Goal: Communication & Community: Answer question/provide support

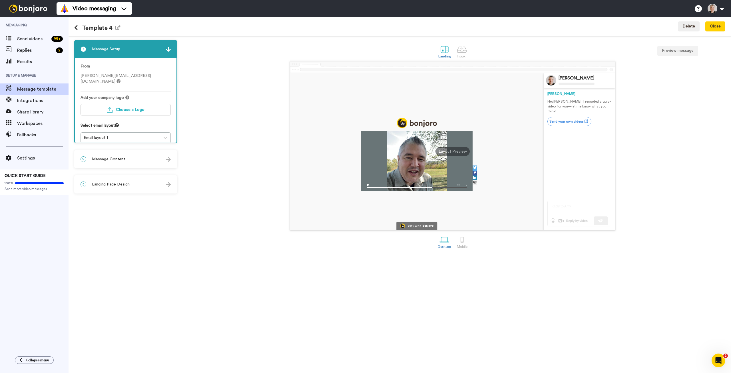
click at [126, 156] on div "2 Message Content" at bounding box center [126, 159] width 102 height 17
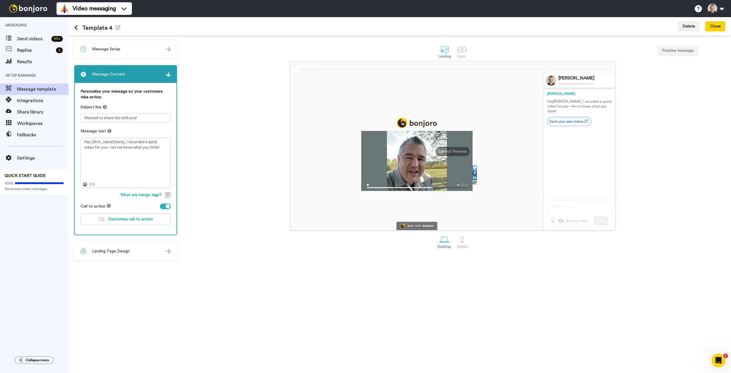
click at [165, 205] on div at bounding box center [165, 206] width 11 height 6
click at [119, 256] on div "3 Landing Page Design" at bounding box center [126, 250] width 102 height 17
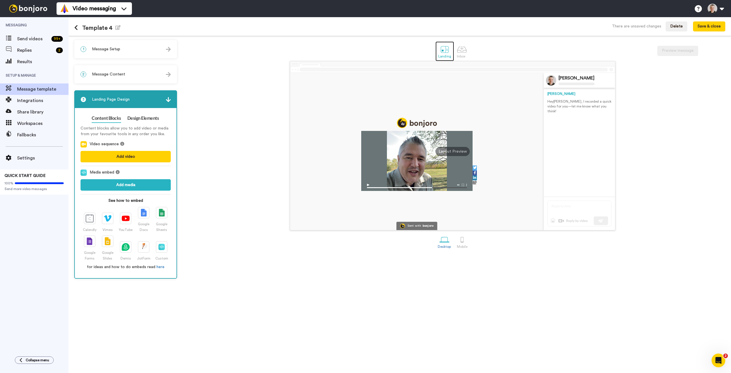
click at [446, 51] on div at bounding box center [445, 49] width 10 height 10
click at [75, 26] on icon at bounding box center [76, 28] width 4 height 6
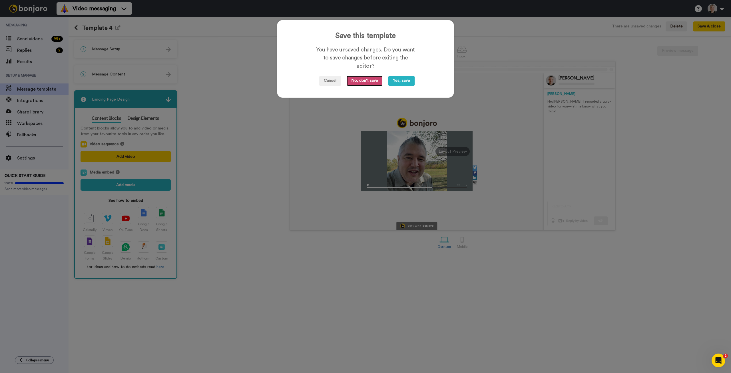
click at [365, 80] on button "No, don't save" at bounding box center [365, 81] width 36 height 10
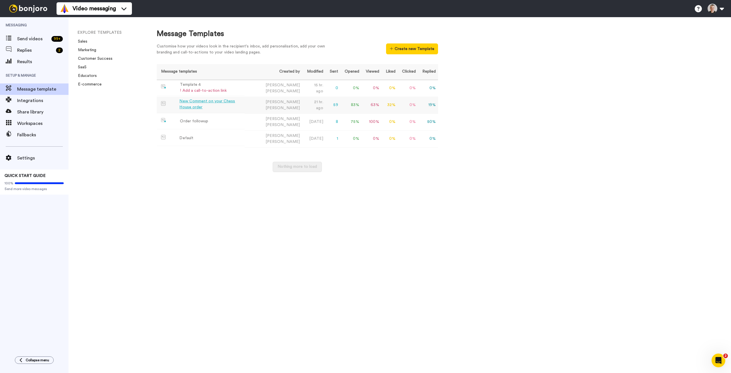
click at [208, 104] on div "New Comment on your Chess House order" at bounding box center [210, 104] width 63 height 12
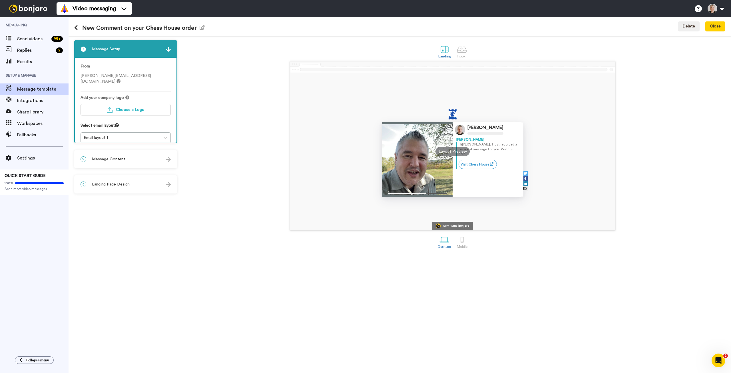
click at [116, 191] on div "3 Landing Page Design" at bounding box center [126, 184] width 102 height 17
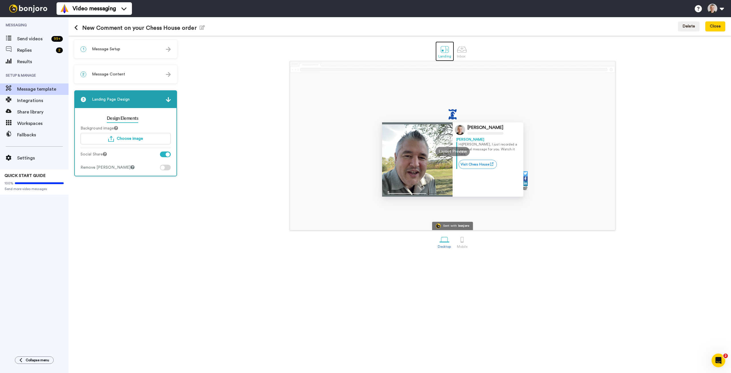
click at [444, 48] on div at bounding box center [445, 49] width 10 height 10
click at [465, 48] on div at bounding box center [462, 49] width 10 height 10
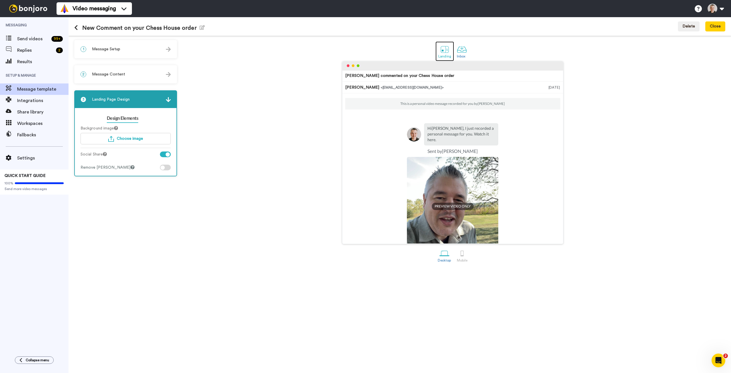
click at [444, 50] on div at bounding box center [445, 49] width 10 height 10
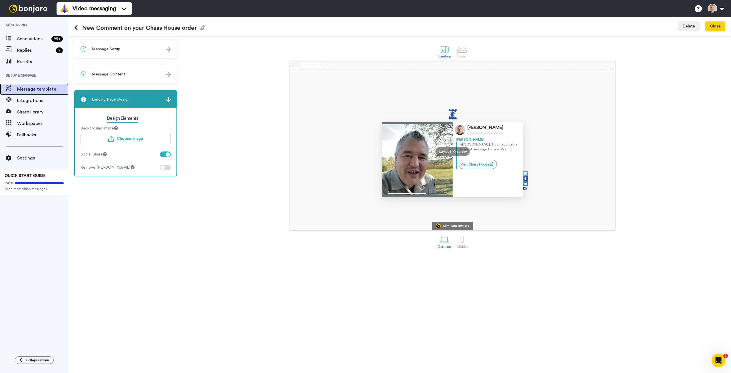
click at [36, 94] on div "Message template" at bounding box center [34, 88] width 69 height 11
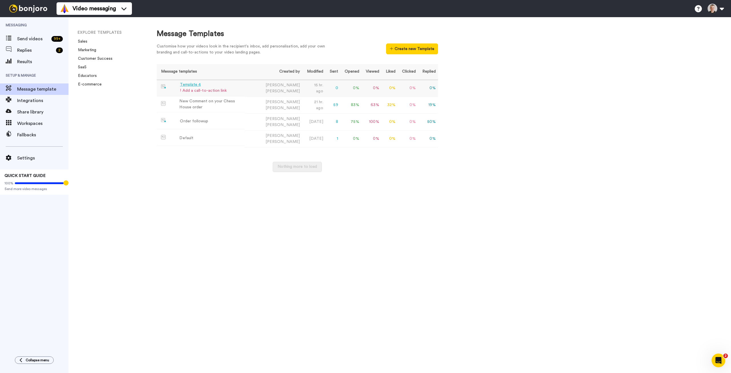
click at [191, 85] on div "Template 4" at bounding box center [203, 85] width 47 height 6
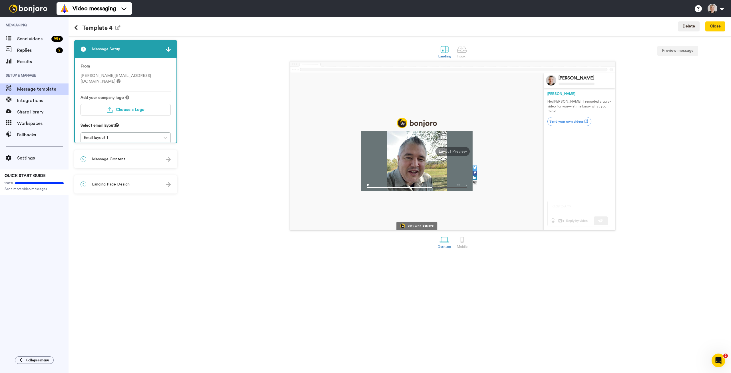
click at [112, 161] on span "Message Content" at bounding box center [108, 159] width 33 height 6
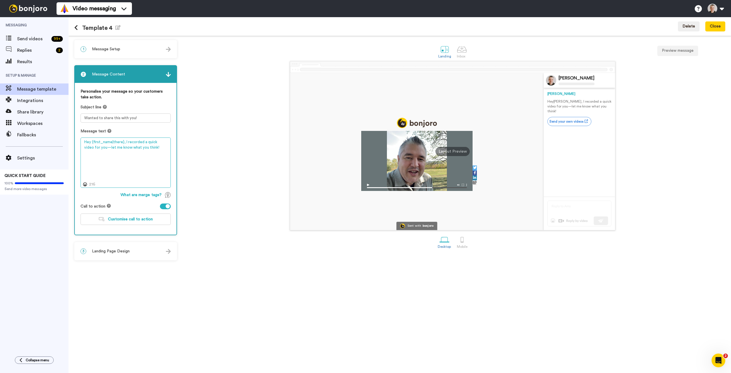
click at [159, 152] on textarea "Hey {first_name|there}, I recorded a quick video for you—let me know what you t…" at bounding box center [126, 162] width 90 height 50
click at [91, 143] on textarea "Hey {first_name|there}, I recorded a quick video for you—let me know what you t…" at bounding box center [126, 162] width 90 height 50
drag, startPoint x: 162, startPoint y: 147, endPoint x: 163, endPoint y: 143, distance: 3.2
click at [163, 143] on textarea "Hi {first_name|there}, your order is on the way! I recorded a quick video for y…" at bounding box center [126, 162] width 90 height 50
type textarea "Hi {first_name|there}, your order is on the way! I just recorded a message for …"
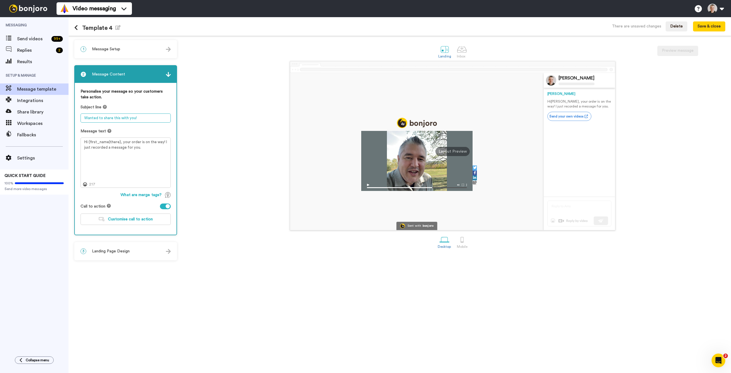
drag, startPoint x: 149, startPoint y: 120, endPoint x: 82, endPoint y: 119, distance: 66.6
click at [82, 119] on textarea "Wanted to share this with you!" at bounding box center [126, 117] width 90 height 9
type textarea "Raphael commented on your order"
click at [213, 131] on div "Sent with bonjoro Raphael Neff Raphael Hi Tom , your order is on the way! I jus…" at bounding box center [453, 145] width 546 height 169
click at [163, 207] on div at bounding box center [165, 206] width 11 height 6
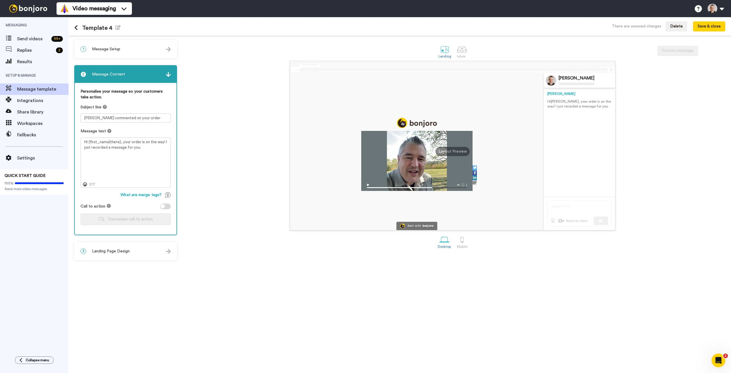
click at [164, 208] on div at bounding box center [165, 206] width 11 height 6
click at [135, 219] on span "Customise call to action" at bounding box center [130, 219] width 45 height 4
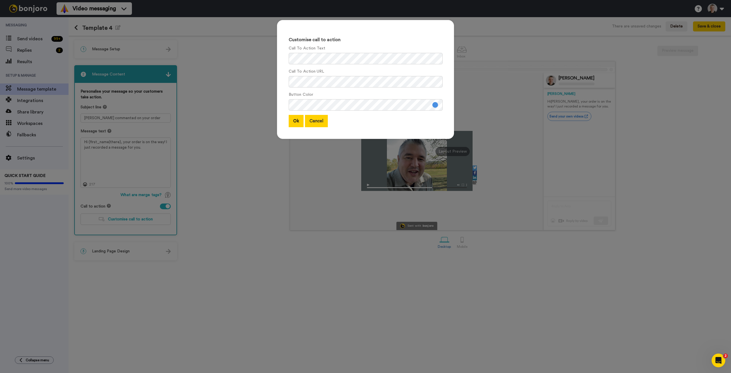
click at [319, 118] on button "Cancel" at bounding box center [316, 121] width 23 height 12
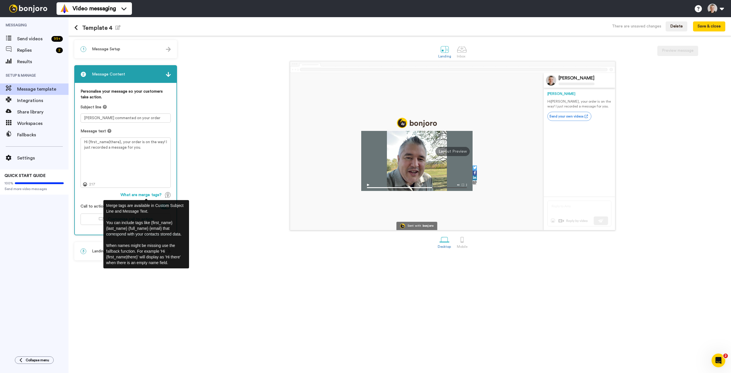
click at [222, 195] on div "Sent with bonjoro Raphael Neff Raphael Hi Tom , your order is on the way! I jus…" at bounding box center [453, 145] width 546 height 169
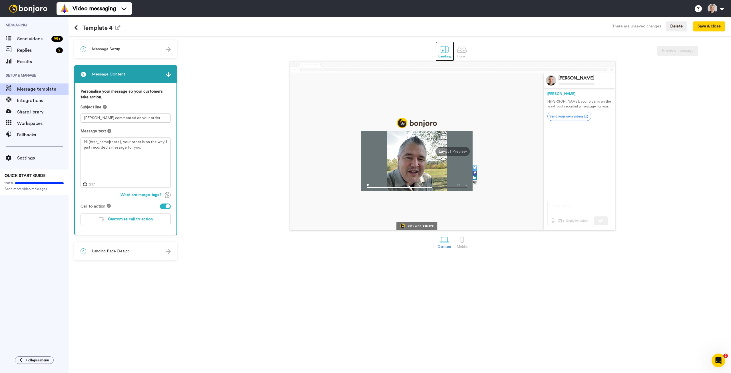
click at [448, 49] on div at bounding box center [445, 49] width 10 height 10
click at [447, 50] on div at bounding box center [445, 49] width 10 height 10
click at [167, 207] on div at bounding box center [168, 206] width 4 height 4
click at [163, 156] on textarea "Hi {first_name|there}, your order is on the way! I just recorded a message for …" at bounding box center [126, 162] width 90 height 50
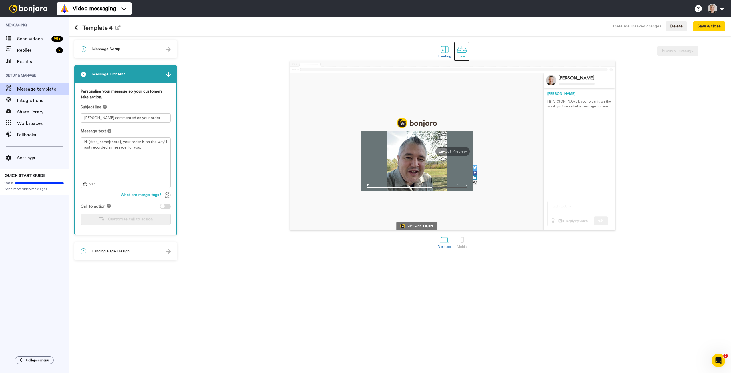
click at [458, 49] on div at bounding box center [462, 49] width 10 height 10
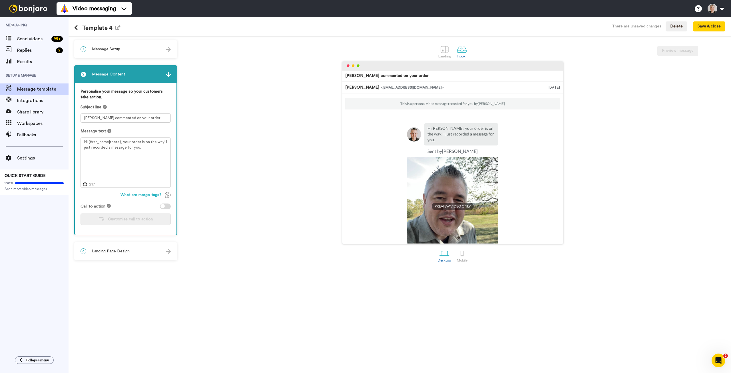
click at [126, 252] on span "Landing Page Design" at bounding box center [111, 251] width 38 height 6
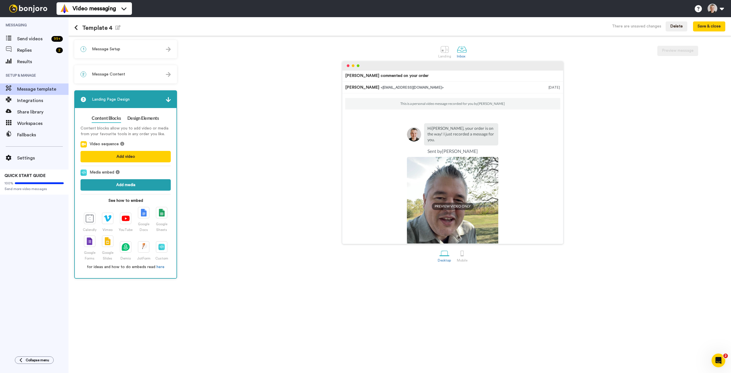
click at [116, 186] on button "Add media" at bounding box center [126, 184] width 90 height 11
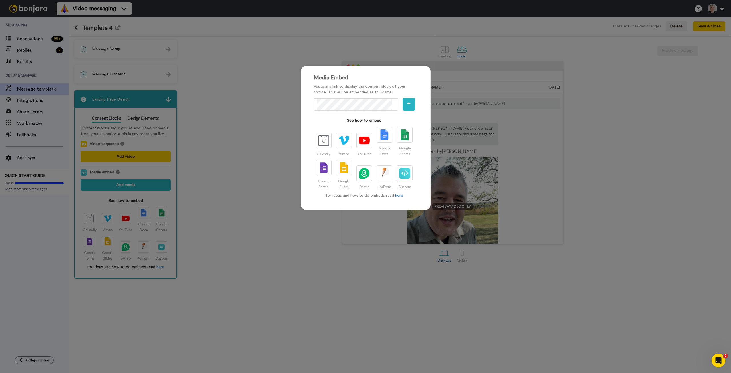
scroll to position [0, 5]
click at [407, 106] on icon "button" at bounding box center [408, 104] width 3 height 4
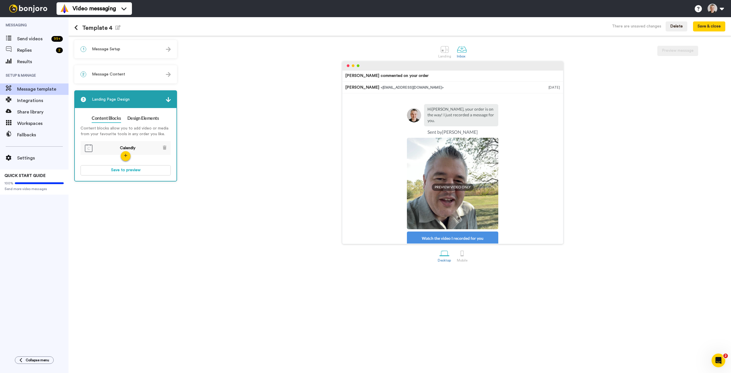
scroll to position [0, 0]
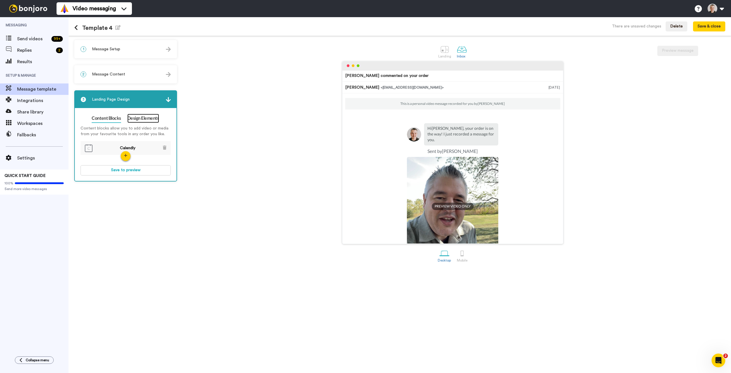
click at [143, 120] on link "Design Elements" at bounding box center [143, 118] width 32 height 9
click at [101, 116] on link "Content Blocks" at bounding box center [106, 118] width 29 height 9
click at [129, 171] on button "Save to preview" at bounding box center [126, 170] width 90 height 10
click at [441, 55] on div "Landing" at bounding box center [444, 56] width 13 height 4
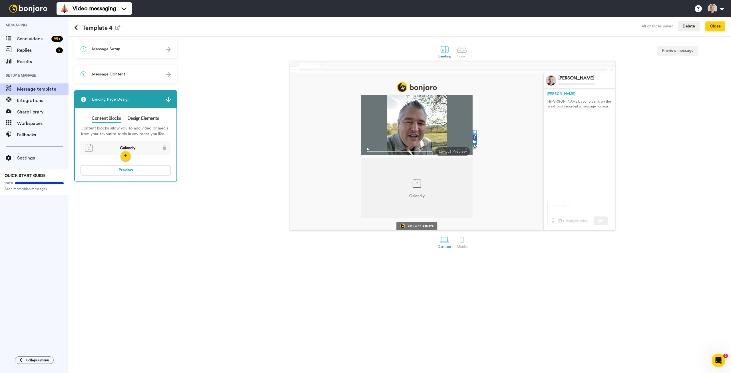
click at [83, 50] on span "1" at bounding box center [84, 49] width 6 height 6
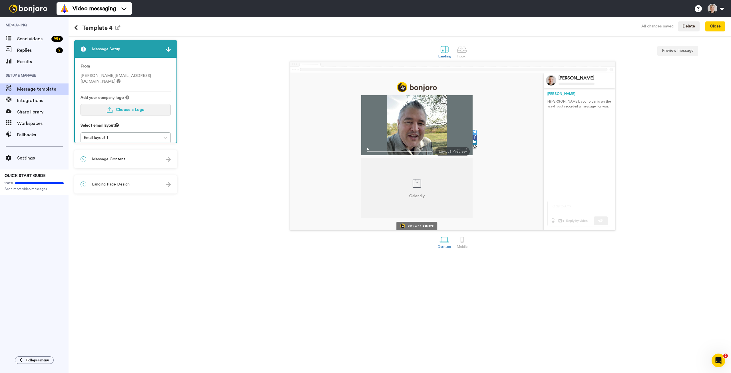
click at [134, 108] on span "Choose a Logo" at bounding box center [130, 110] width 29 height 4
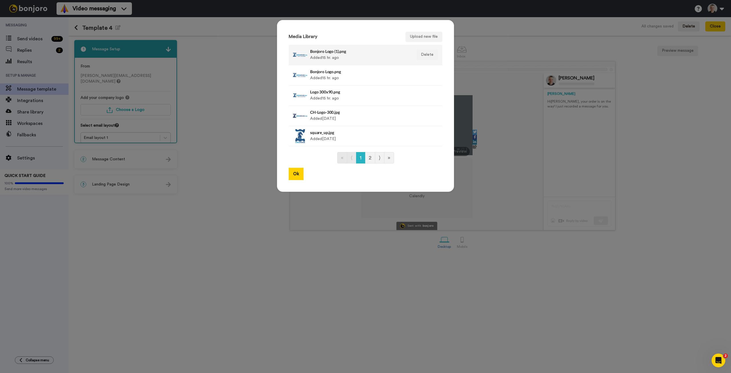
click at [337, 51] on h4 "Bonjoro Logo (1).png" at bounding box center [359, 51] width 99 height 4
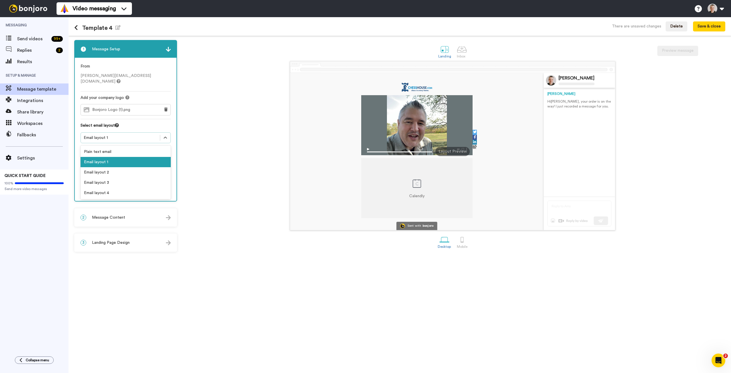
click at [127, 135] on div "Email layout 1" at bounding box center [120, 138] width 73 height 6
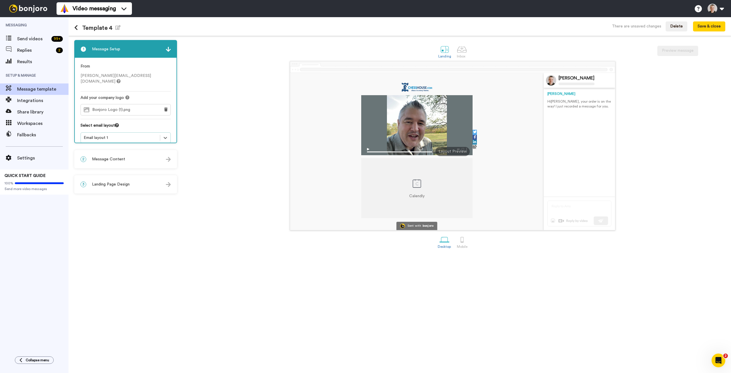
click at [218, 121] on div "Calendly Sent with bonjoro Raphael Neff Raphael Hi Tom , your order is on the w…" at bounding box center [453, 145] width 546 height 169
click at [712, 27] on button "Save & close" at bounding box center [709, 26] width 32 height 10
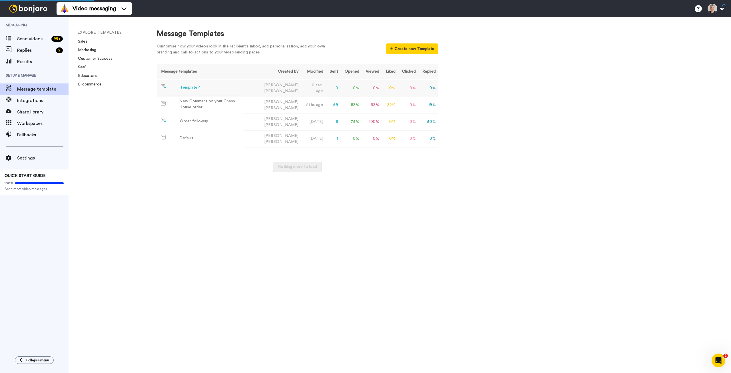
click at [191, 88] on div "Template 4" at bounding box center [190, 88] width 21 height 6
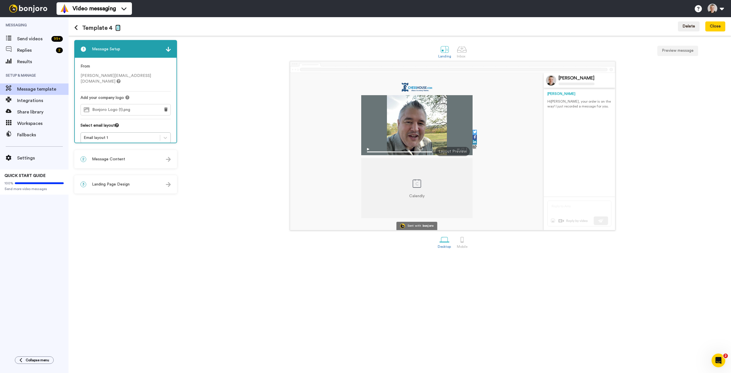
click at [118, 29] on icon "button" at bounding box center [117, 27] width 5 height 5
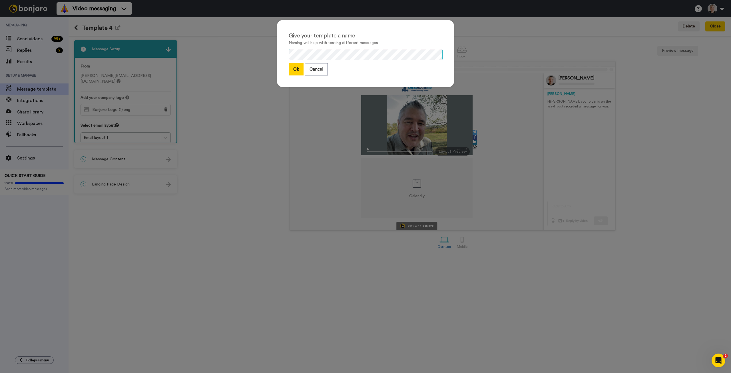
click at [257, 55] on div "Give your template a name Naming will help with testing different messages Ok C…" at bounding box center [365, 186] width 731 height 373
click at [291, 69] on button "Ok" at bounding box center [296, 69] width 15 height 12
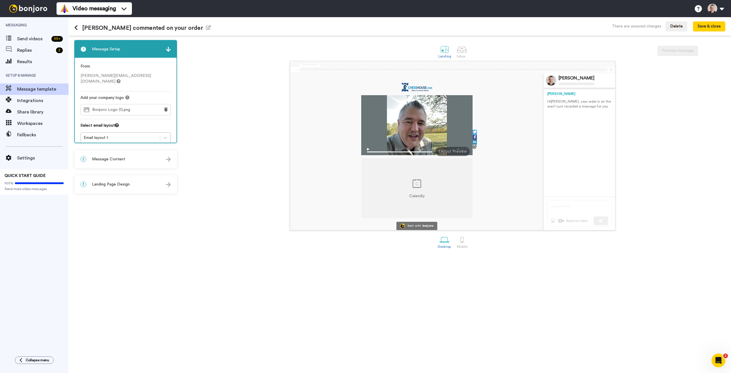
click at [145, 183] on div "3 Landing Page Design" at bounding box center [126, 184] width 102 height 17
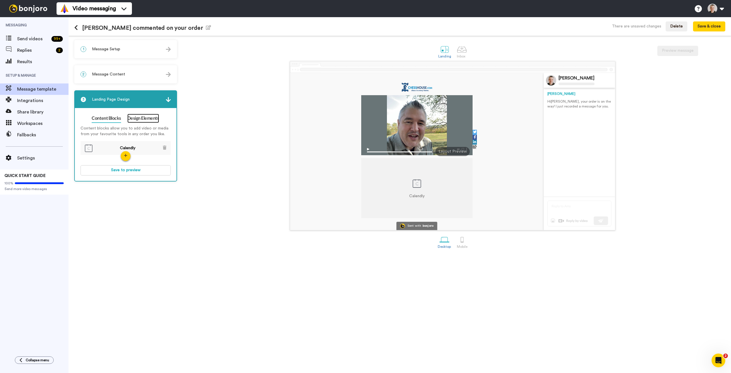
click at [135, 119] on link "Design Elements" at bounding box center [143, 118] width 32 height 9
click at [166, 167] on div at bounding box center [165, 168] width 11 height 6
drag, startPoint x: 162, startPoint y: 168, endPoint x: 158, endPoint y: 168, distance: 3.5
click at [162, 168] on div at bounding box center [163, 167] width 4 height 4
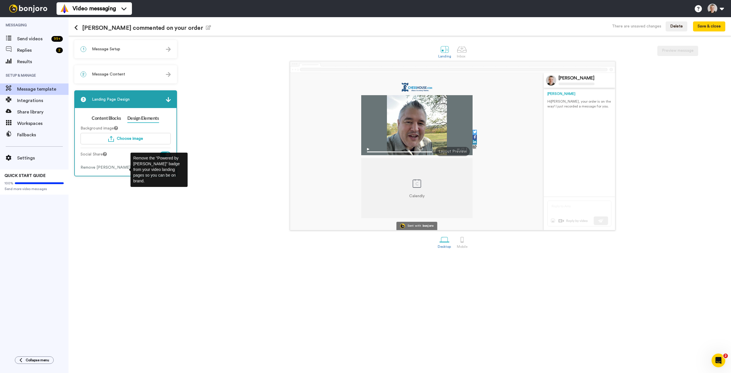
click at [131, 167] on icon at bounding box center [133, 167] width 4 height 4
click at [108, 169] on div "Remove Bonjoro Badge" at bounding box center [108, 168] width 54 height 6
click at [721, 10] on button at bounding box center [716, 8] width 22 height 13
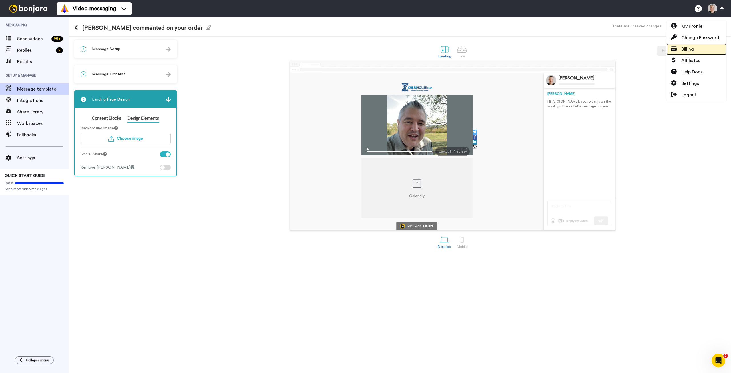
click at [692, 49] on span "Billing" at bounding box center [688, 49] width 13 height 7
click at [658, 74] on div "Calendly Sent with bonjoro Raphael Neff Raphael Hi Tom , your order is on the w…" at bounding box center [453, 145] width 546 height 169
click at [710, 25] on button "Save & close" at bounding box center [709, 26] width 32 height 10
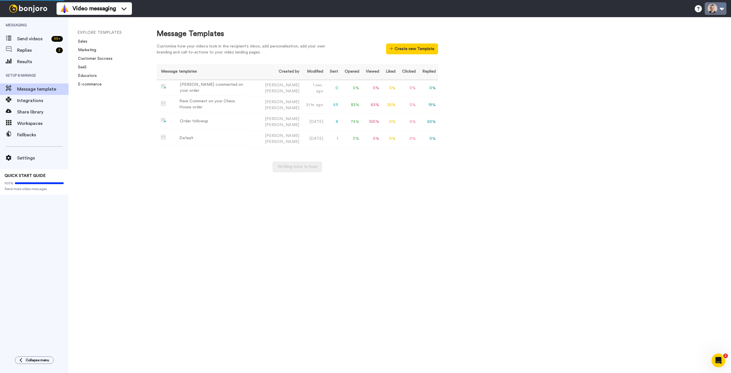
click at [722, 8] on button at bounding box center [716, 8] width 22 height 13
click at [692, 48] on span "Billing" at bounding box center [688, 49] width 13 height 7
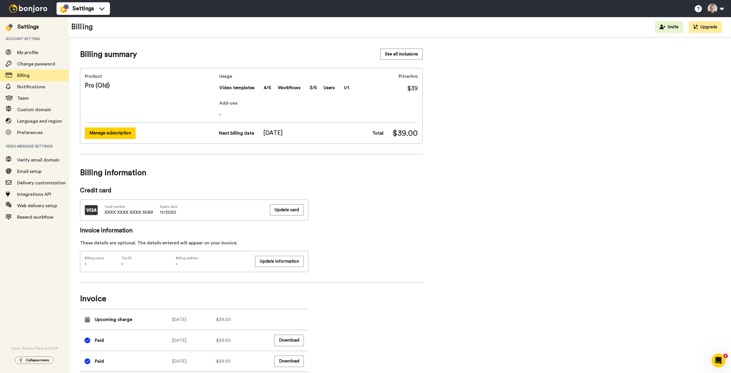
click at [110, 133] on button "Manage subscription" at bounding box center [110, 132] width 51 height 11
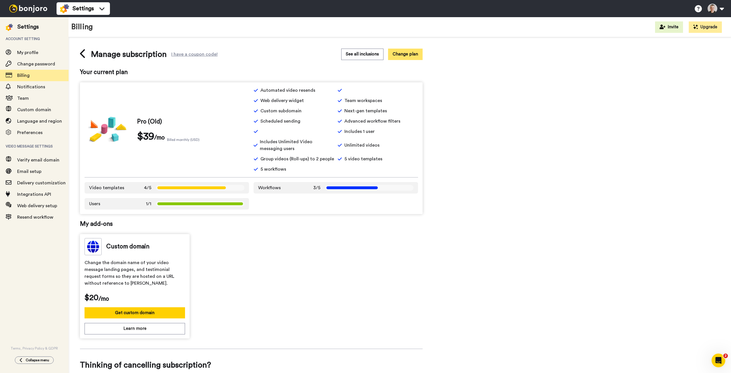
click at [403, 53] on button "Change plan" at bounding box center [405, 54] width 35 height 11
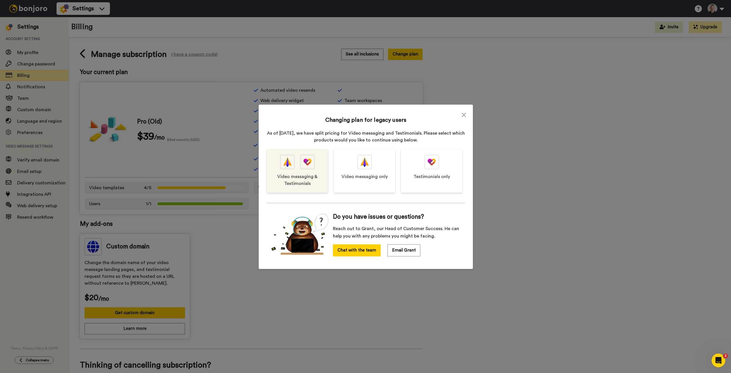
click at [306, 173] on span "Video messaging & Testimonials" at bounding box center [297, 180] width 50 height 14
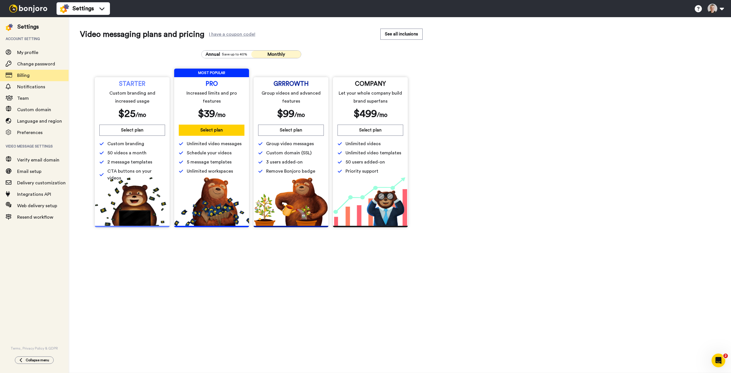
click at [20, 7] on img at bounding box center [28, 9] width 43 height 8
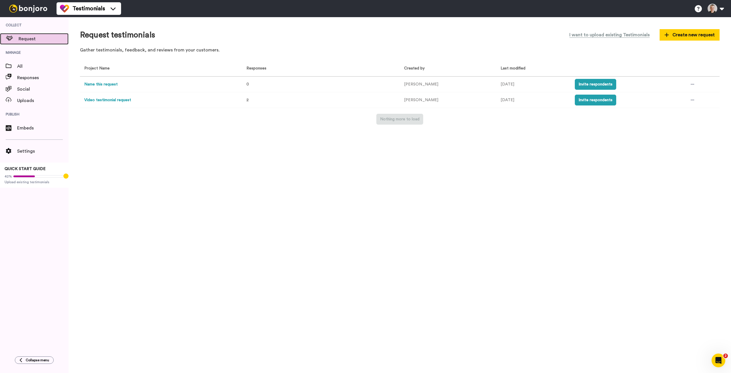
click at [24, 40] on span "Request" at bounding box center [44, 38] width 50 height 7
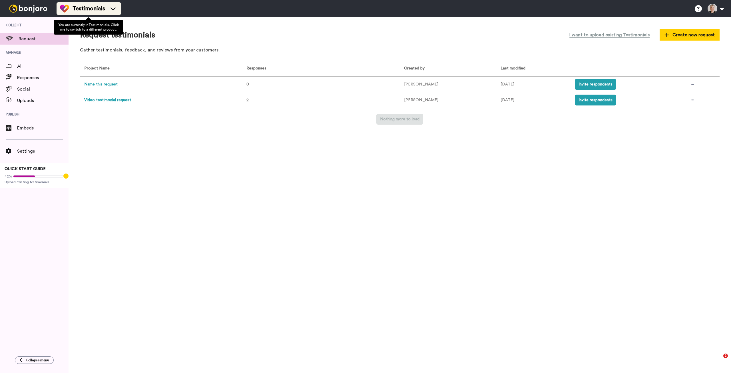
click at [95, 9] on span "Testimonials" at bounding box center [89, 9] width 33 height 8
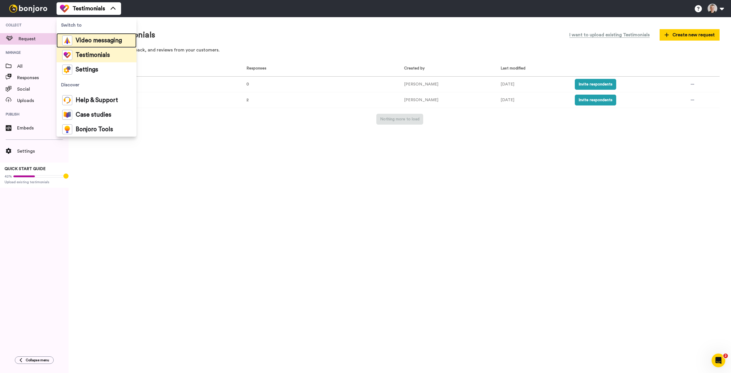
click at [88, 42] on span "Video messaging" at bounding box center [99, 41] width 46 height 6
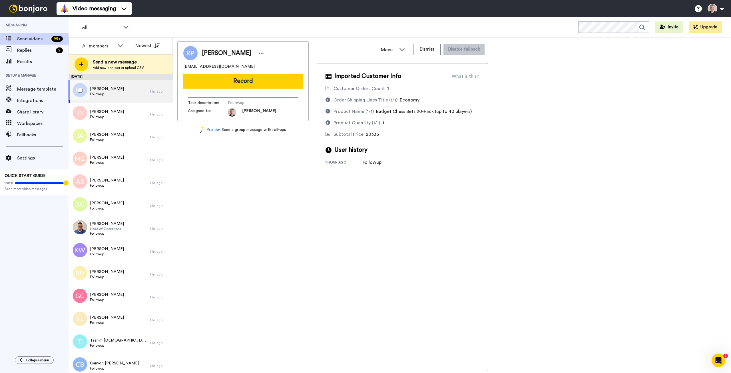
click at [105, 94] on span "Followup" at bounding box center [107, 94] width 34 height 5
click at [408, 101] on span "Economy" at bounding box center [410, 100] width 20 height 5
click at [410, 100] on span "Economy" at bounding box center [410, 100] width 20 height 5
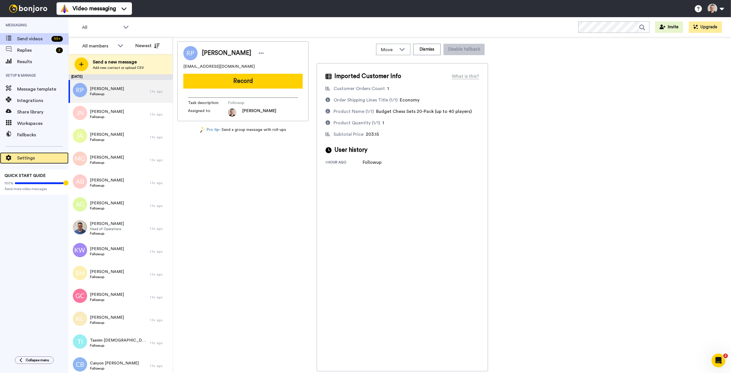
click at [25, 157] on span "Settings" at bounding box center [42, 158] width 51 height 7
click at [26, 123] on span "Workspaces" at bounding box center [42, 123] width 51 height 7
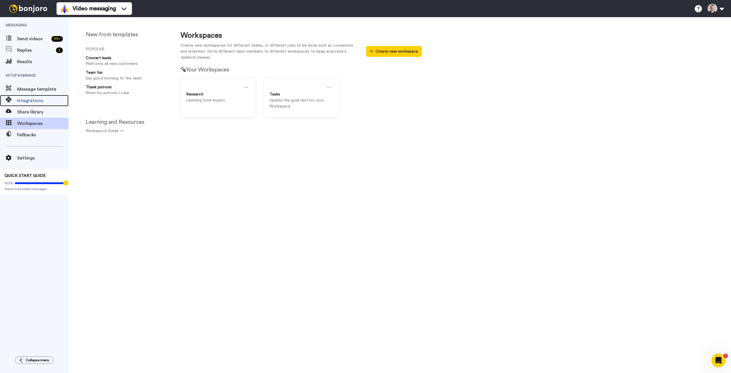
click at [25, 100] on span "Integrations" at bounding box center [42, 100] width 51 height 7
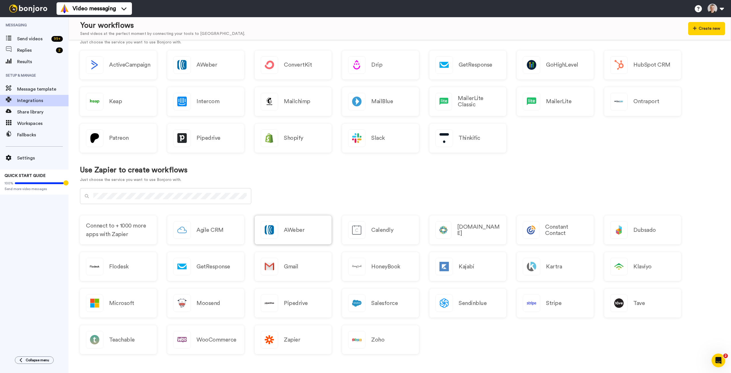
scroll to position [14, 0]
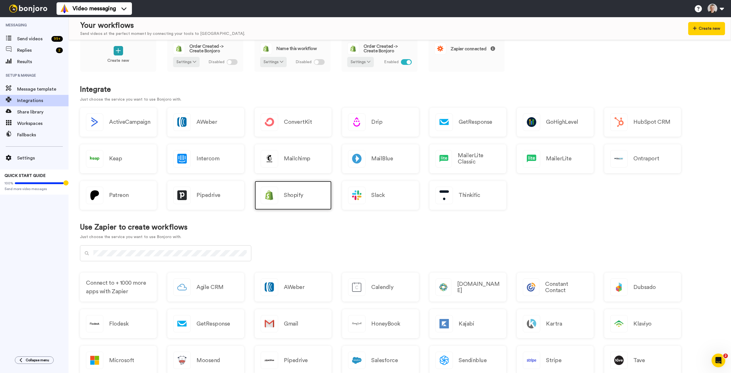
click at [293, 196] on h2 "Shopify" at bounding box center [293, 195] width 19 height 6
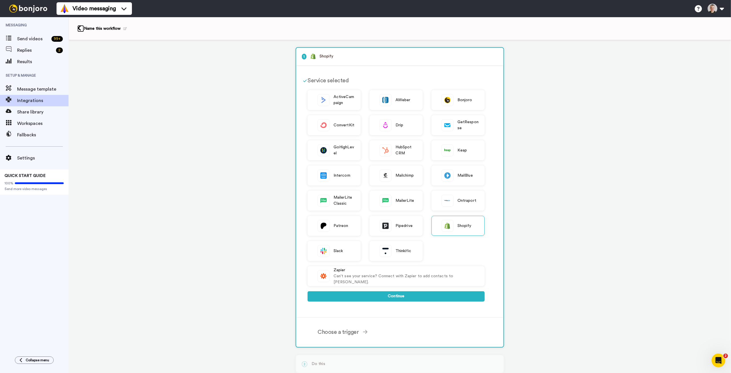
click at [78, 29] on icon at bounding box center [79, 28] width 4 height 6
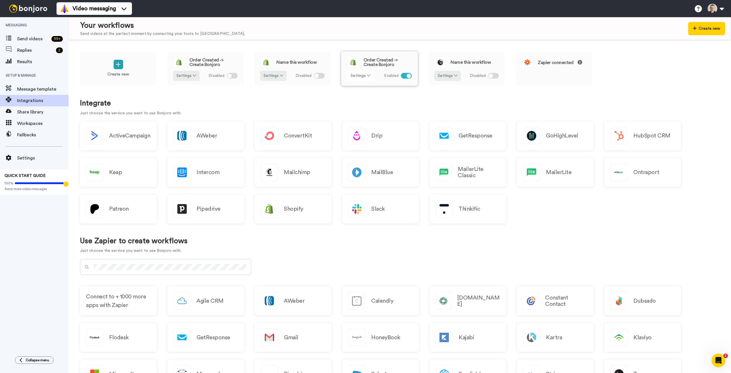
click at [367, 74] on icon at bounding box center [368, 75] width 3 height 4
click at [356, 87] on span "Edit" at bounding box center [356, 87] width 8 height 4
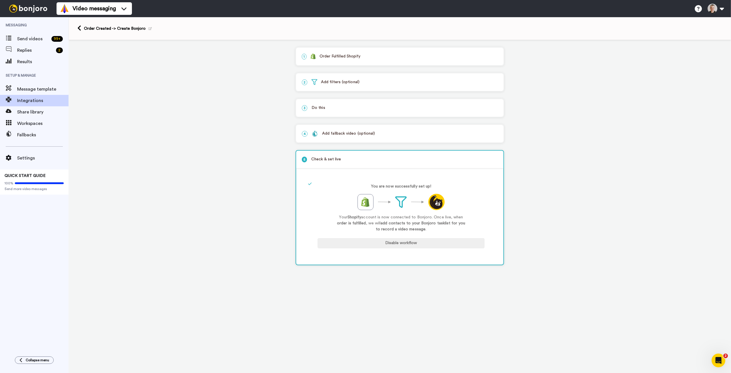
click at [349, 109] on p "3 Do this" at bounding box center [400, 108] width 196 height 6
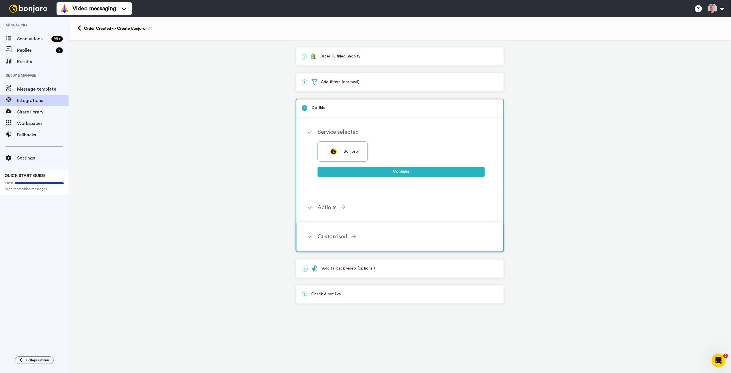
click at [333, 236] on div "Customised" at bounding box center [401, 236] width 167 height 9
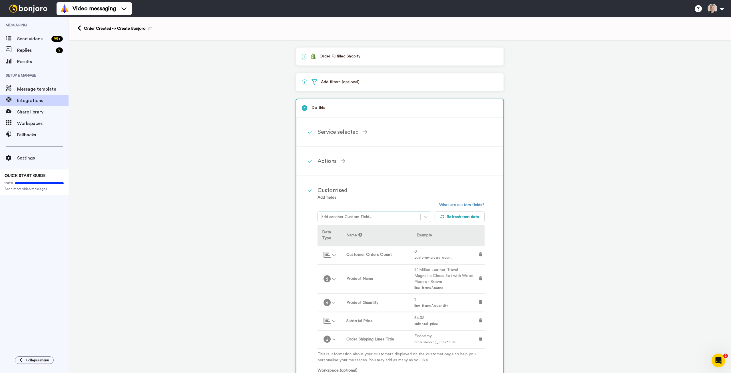
click at [376, 217] on div at bounding box center [369, 216] width 97 height 7
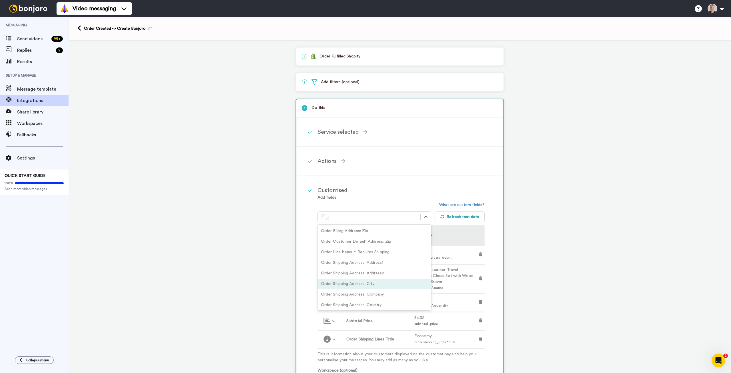
click at [351, 284] on div "Order Shipping Address: City" at bounding box center [375, 283] width 114 height 11
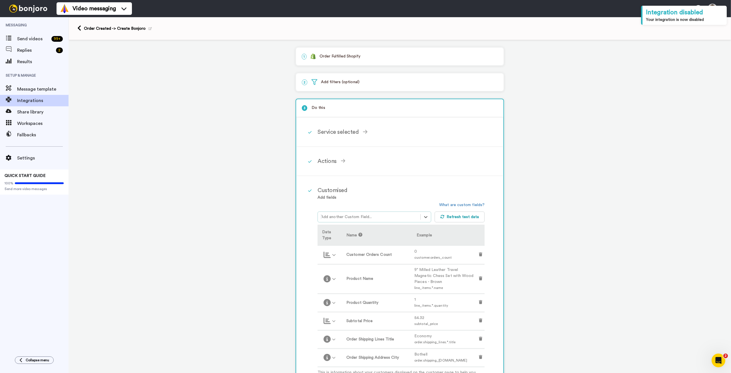
click at [364, 216] on div at bounding box center [369, 216] width 97 height 7
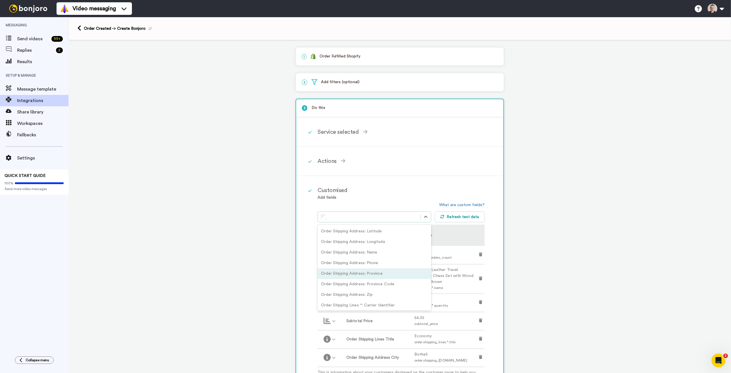
scroll to position [29, 0]
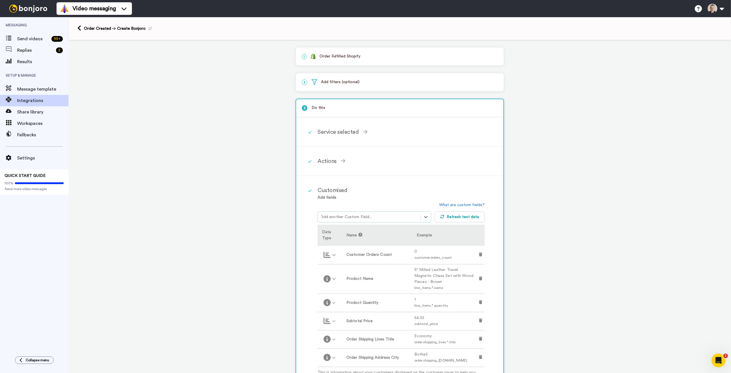
drag, startPoint x: 332, startPoint y: 217, endPoint x: 311, endPoint y: 218, distance: 21.4
click at [311, 218] on div "Customised Add fields option Order Shipping Address: City, selected. Select is …" at bounding box center [400, 357] width 206 height 362
click at [331, 216] on div at bounding box center [369, 216] width 97 height 7
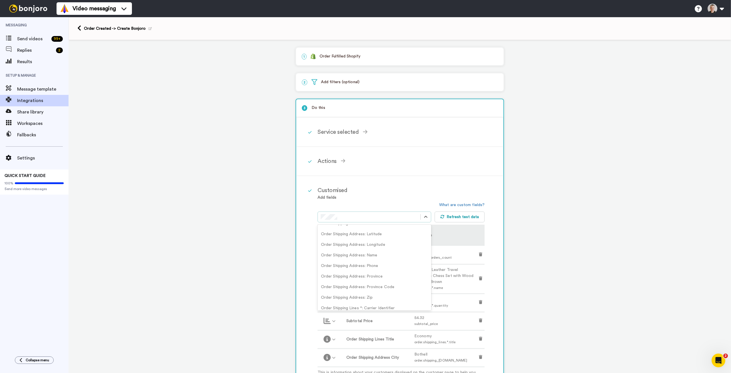
scroll to position [91, 0]
click at [382, 276] on div "Order Shipping Address: Province" at bounding box center [375, 277] width 114 height 11
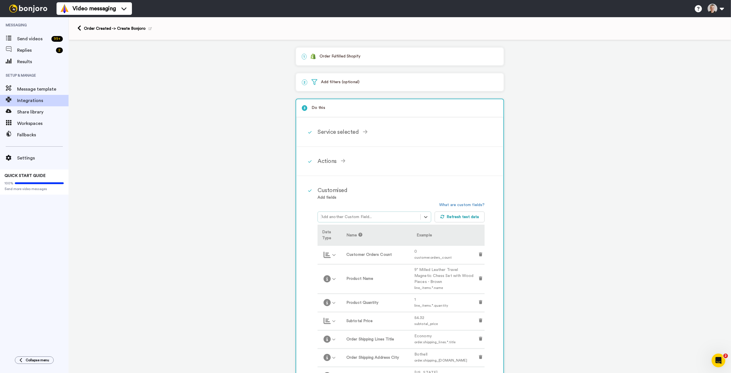
click at [526, 257] on div "1 Order Fulfilled Shopify Service selected ActiveCampaign AWeber Bonjoro Conver…" at bounding box center [400, 331] width 663 height 583
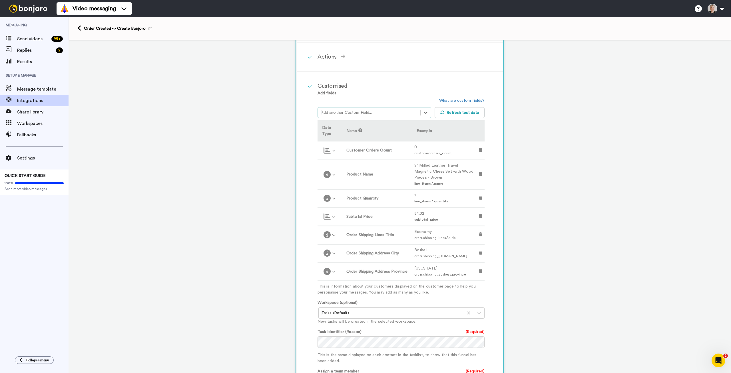
scroll to position [200, 0]
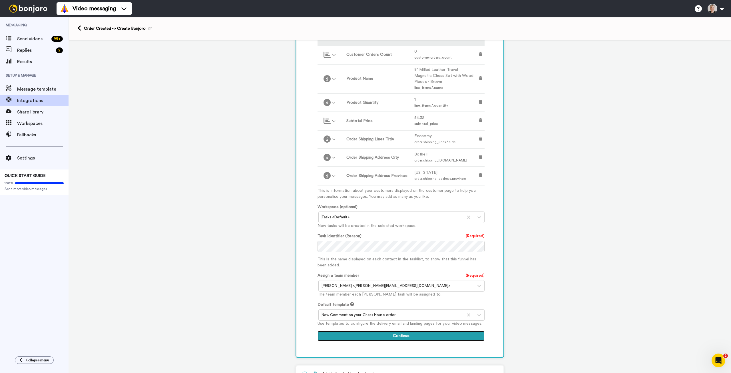
click at [401, 334] on button "Continue" at bounding box center [401, 336] width 167 height 10
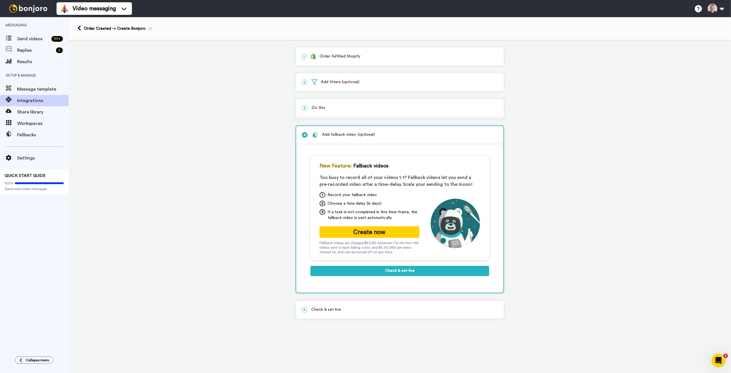
scroll to position [0, 0]
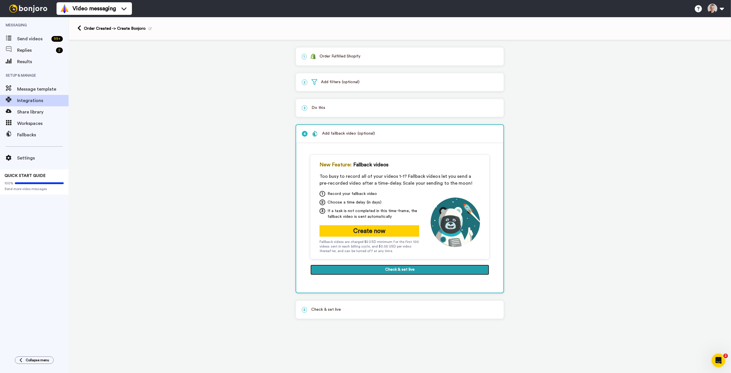
click at [407, 270] on button "Check & set live" at bounding box center [399, 269] width 179 height 10
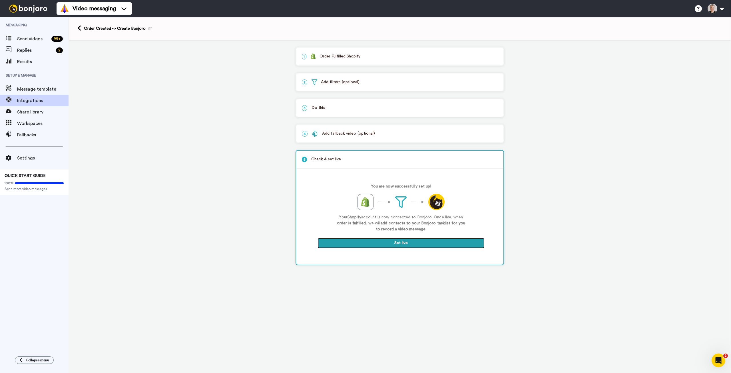
click at [397, 244] on button "Set live" at bounding box center [401, 243] width 167 height 10
click at [31, 38] on span "Send videos" at bounding box center [33, 38] width 32 height 7
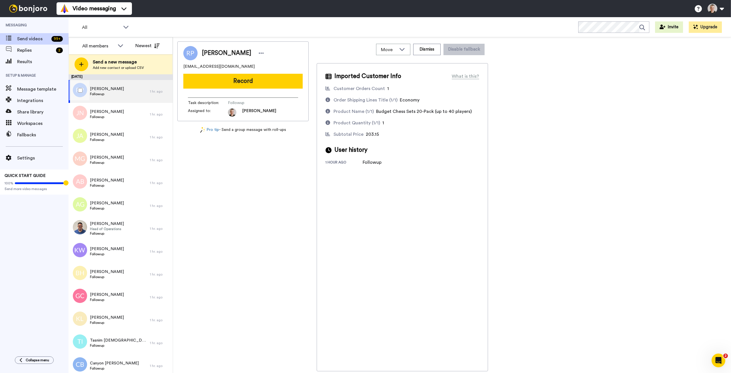
click at [112, 94] on div "[PERSON_NAME] Followup" at bounding box center [109, 91] width 81 height 23
click at [119, 227] on span "Head of Operations" at bounding box center [107, 229] width 34 height 5
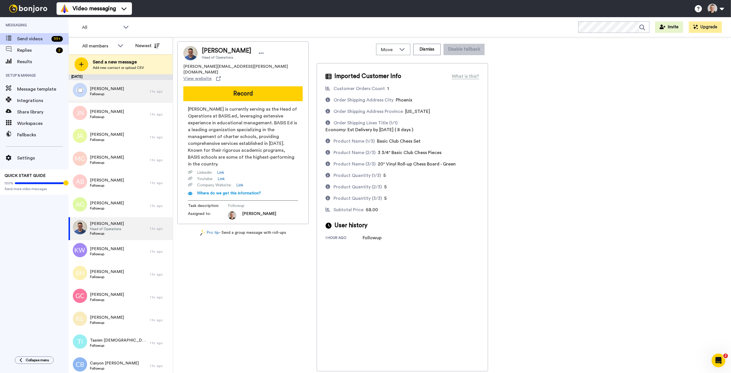
click at [117, 87] on div "Rachel Pitts Followup" at bounding box center [109, 91] width 81 height 23
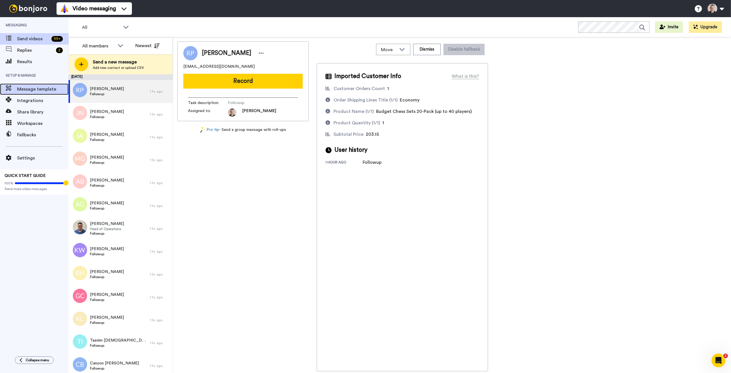
click at [31, 94] on div "Message template" at bounding box center [34, 88] width 69 height 11
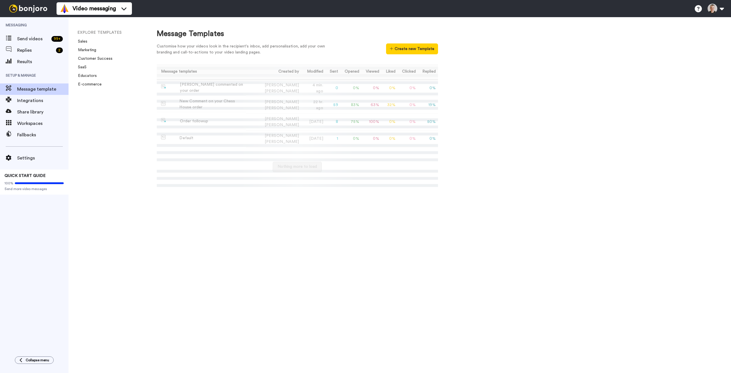
click at [27, 101] on span "Integrations" at bounding box center [42, 100] width 51 height 7
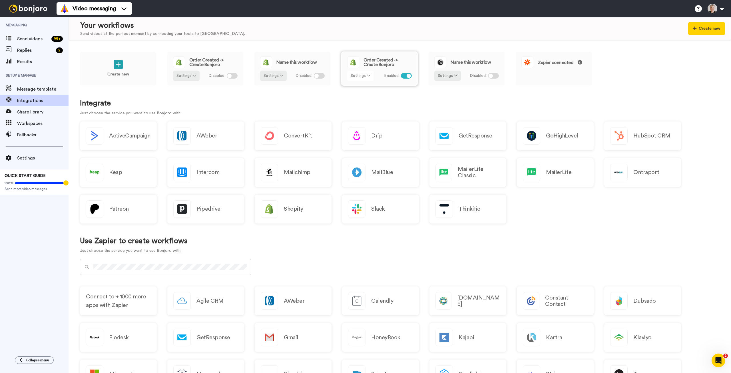
click at [361, 76] on button "Settings" at bounding box center [360, 76] width 27 height 10
click at [356, 87] on span "Edit" at bounding box center [356, 87] width 8 height 4
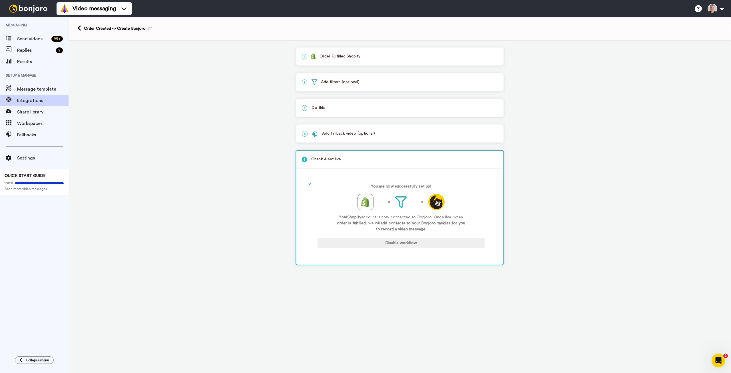
click at [363, 110] on p "3 Do this" at bounding box center [400, 108] width 196 height 6
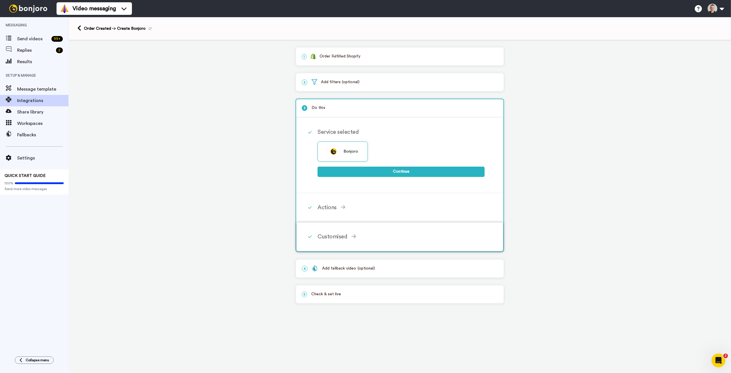
click at [356, 235] on div "Customised" at bounding box center [401, 236] width 167 height 9
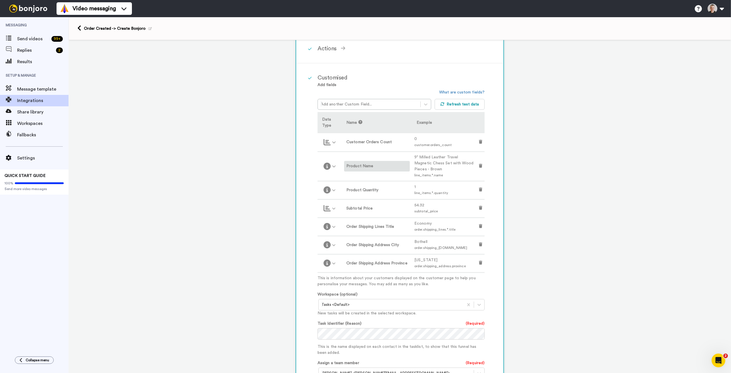
scroll to position [114, 0]
click at [368, 101] on div at bounding box center [369, 102] width 97 height 7
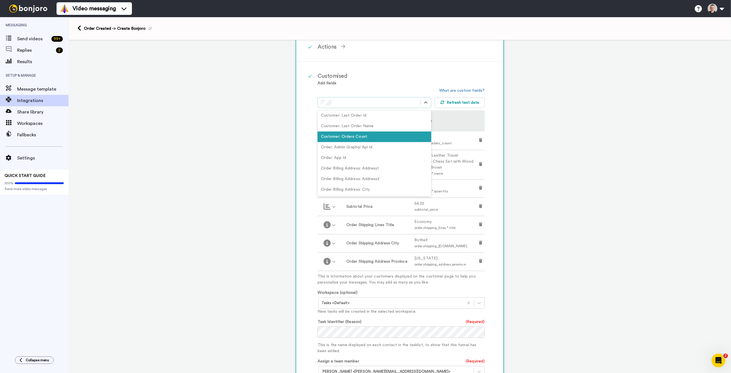
scroll to position [0, 0]
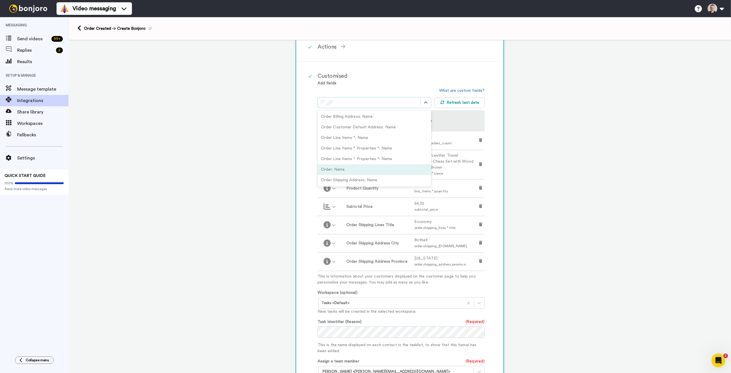
click at [356, 171] on div "Order: Name" at bounding box center [375, 169] width 114 height 11
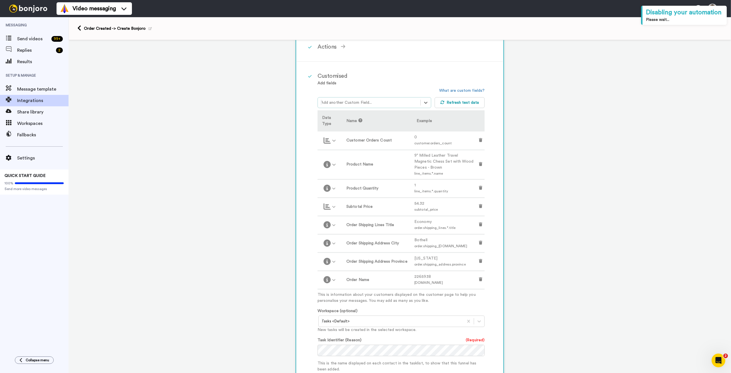
click at [554, 192] on div "1 Order Fulfilled Shopify Service selected ActiveCampaign AWeber Bonjoro Conver…" at bounding box center [400, 227] width 663 height 602
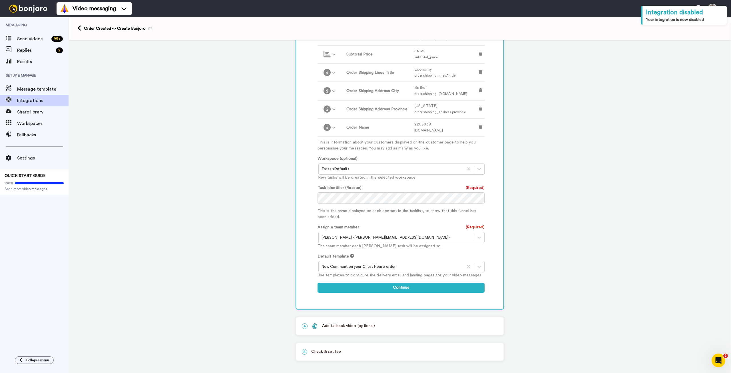
scroll to position [268, 0]
click at [387, 285] on button "Continue" at bounding box center [401, 286] width 167 height 10
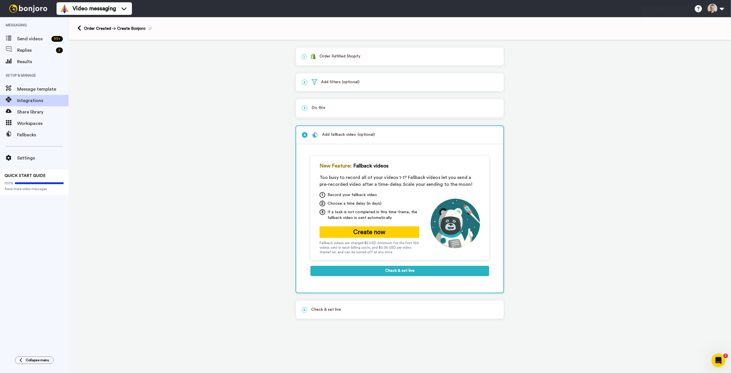
scroll to position [0, 0]
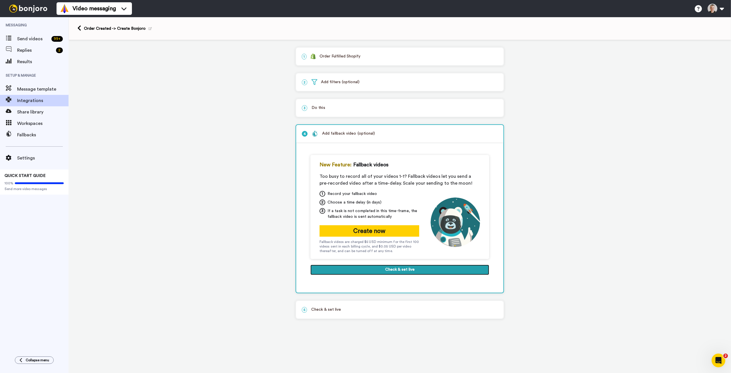
click at [387, 271] on button "Check & set live" at bounding box center [399, 269] width 179 height 10
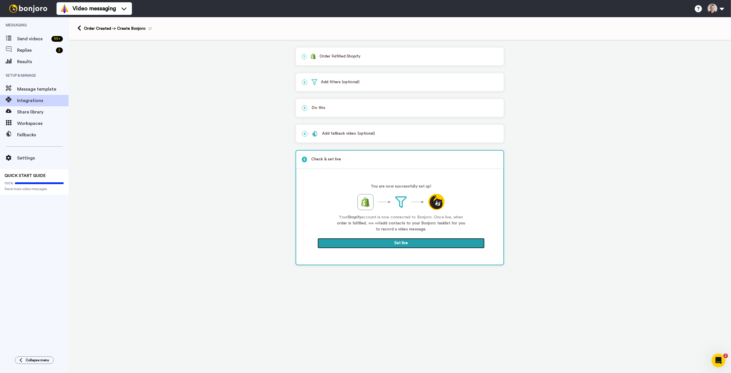
click at [390, 241] on button "Set live" at bounding box center [401, 243] width 167 height 10
click at [39, 37] on span "Send videos" at bounding box center [33, 38] width 32 height 7
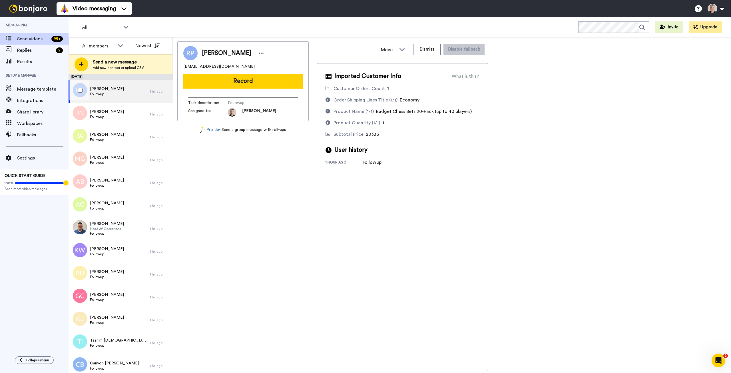
click at [105, 91] on span "[PERSON_NAME]" at bounding box center [107, 89] width 34 height 6
drag, startPoint x: 231, startPoint y: 68, endPoint x: 183, endPoint y: 65, distance: 48.1
click at [183, 65] on div "[EMAIL_ADDRESS][DOMAIN_NAME]" at bounding box center [242, 67] width 119 height 6
copy span "[EMAIL_ADDRESS][DOMAIN_NAME]"
click at [225, 81] on button "Record" at bounding box center [242, 81] width 119 height 15
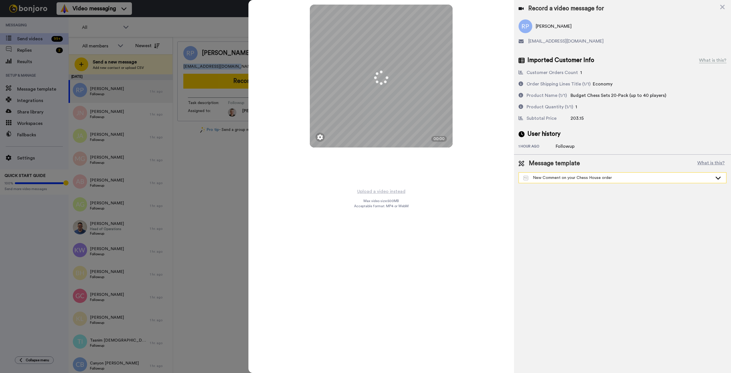
click at [558, 179] on div "New Comment on your Chess House order" at bounding box center [618, 178] width 189 height 6
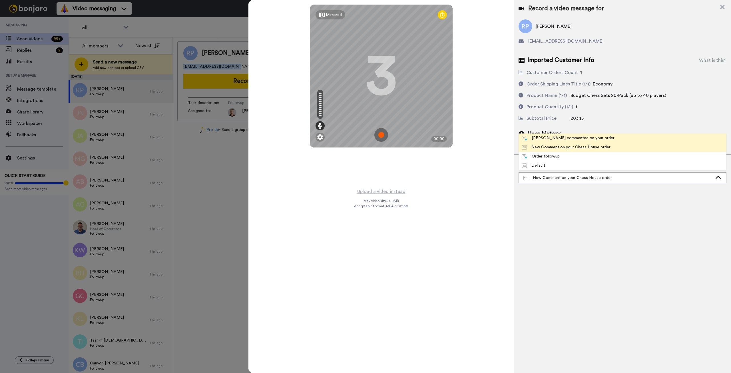
click at [548, 139] on div "[PERSON_NAME] commented on your order" at bounding box center [568, 138] width 93 height 6
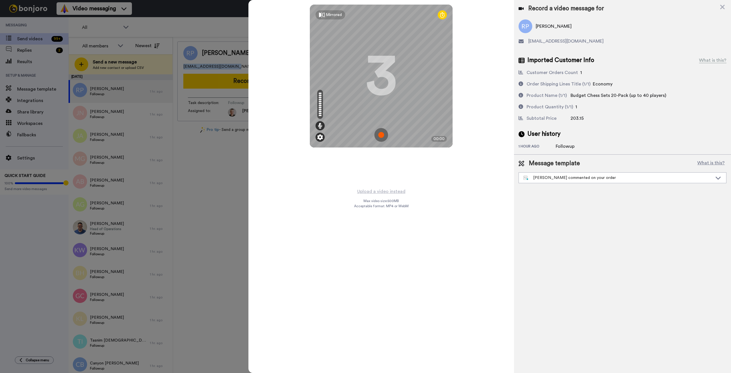
click at [320, 137] on img at bounding box center [320, 137] width 6 height 6
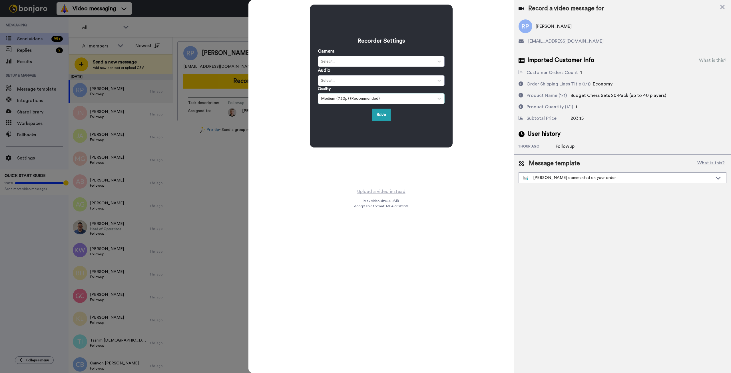
click at [372, 100] on div "Medium (720p) (Recommended)" at bounding box center [376, 99] width 110 height 6
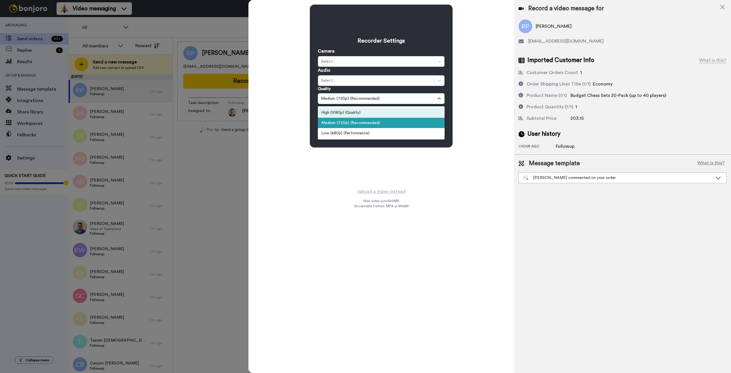
click at [359, 114] on div "High (1080p) (Quality)" at bounding box center [381, 112] width 127 height 10
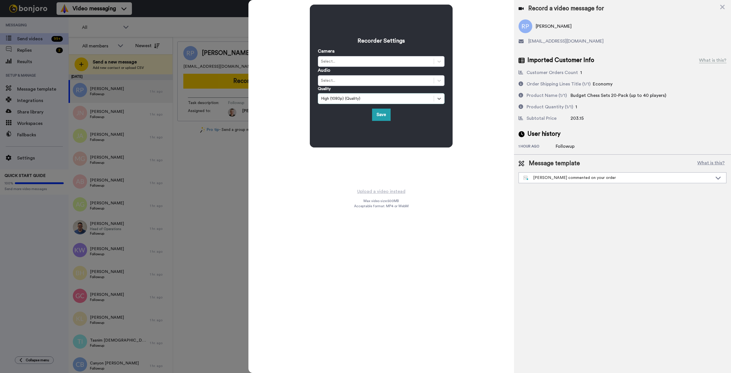
click at [374, 100] on div "High (1080p) (Quality)" at bounding box center [376, 99] width 110 height 6
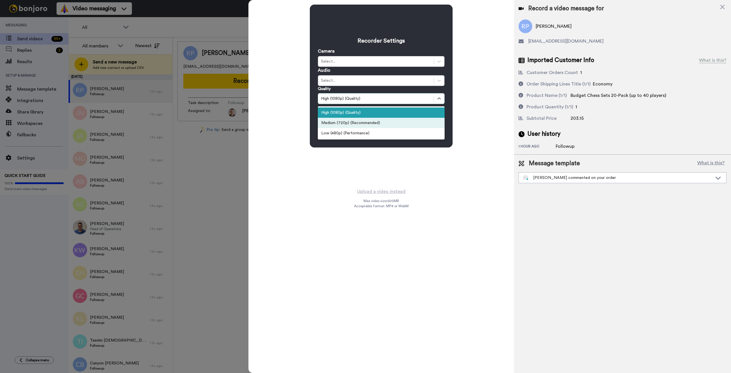
click at [369, 121] on div "Medium (720p) (Recommended)" at bounding box center [381, 123] width 127 height 10
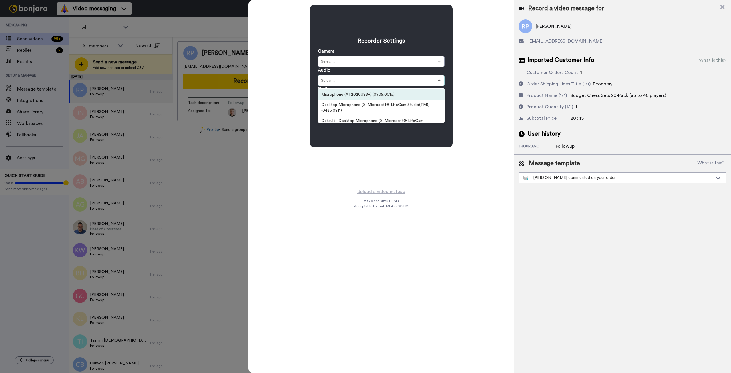
click at [348, 81] on div "Select..." at bounding box center [376, 81] width 110 height 6
click at [353, 95] on div "Microphone (AT2020USB+) (0909:001c)" at bounding box center [381, 94] width 127 height 10
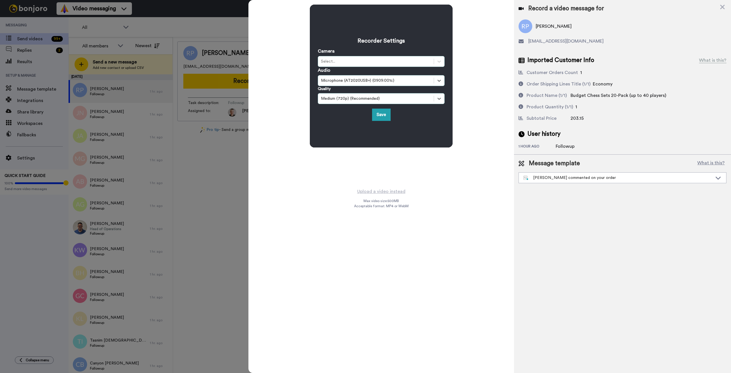
click at [351, 59] on div "Select..." at bounding box center [376, 61] width 116 height 7
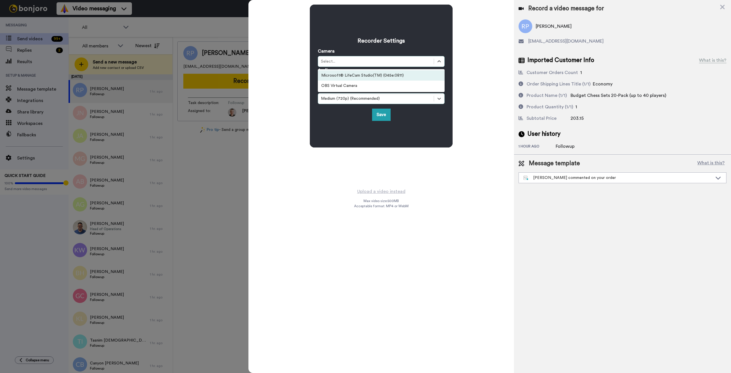
click at [350, 75] on div "Microsoft® LifeCam Studio(TM) (045e:0811)" at bounding box center [381, 75] width 127 height 10
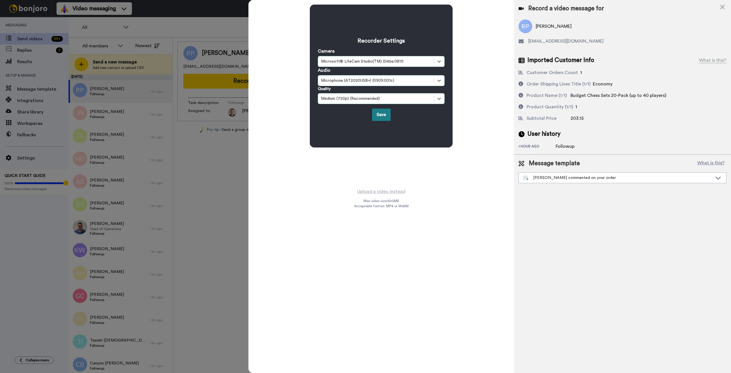
click at [378, 114] on button "Save" at bounding box center [381, 115] width 19 height 12
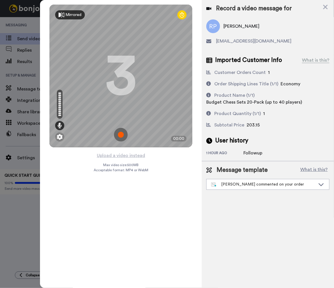
click at [77, 13] on div "Mirrored" at bounding box center [73, 15] width 16 height 6
click at [325, 7] on icon at bounding box center [325, 7] width 5 height 5
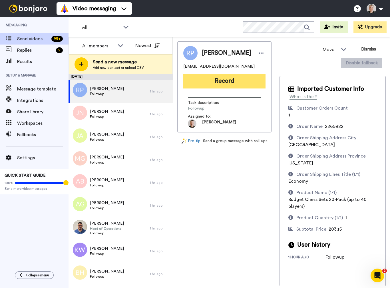
click at [222, 83] on button "Record" at bounding box center [224, 81] width 82 height 15
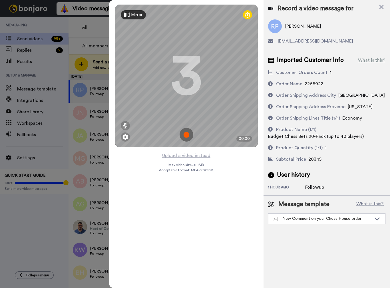
click at [189, 135] on img at bounding box center [187, 135] width 14 height 14
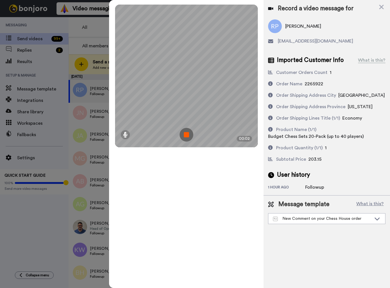
click at [189, 135] on img at bounding box center [187, 135] width 14 height 14
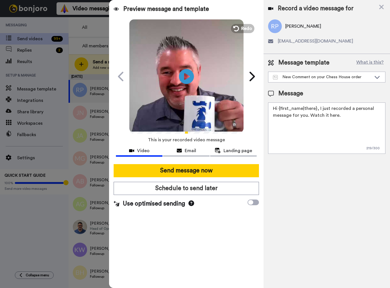
click at [184, 74] on icon at bounding box center [186, 76] width 15 height 15
click at [240, 27] on button "Redo" at bounding box center [243, 28] width 26 height 10
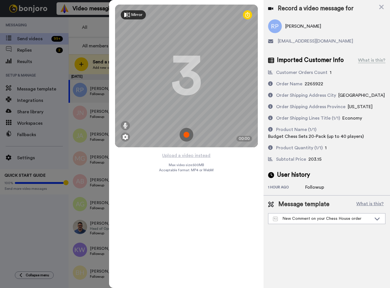
click at [186, 134] on img at bounding box center [187, 135] width 14 height 14
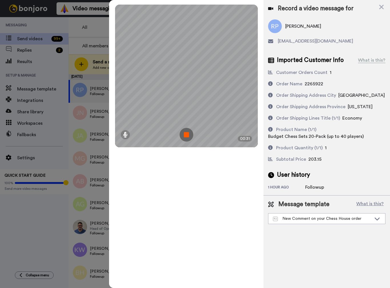
click at [187, 133] on img at bounding box center [187, 135] width 14 height 14
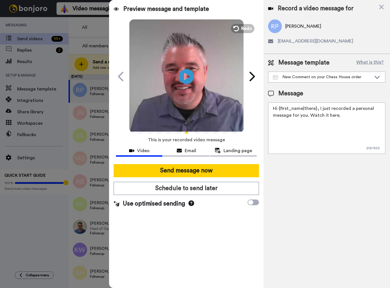
click at [186, 77] on icon "Play/Pause" at bounding box center [186, 76] width 15 height 27
click at [320, 77] on div "New Comment on your Chess House order" at bounding box center [322, 77] width 99 height 6
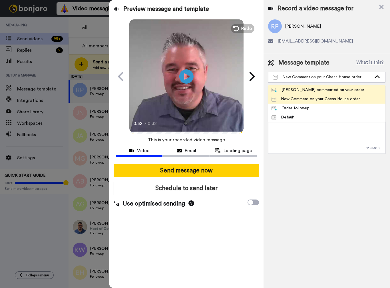
click at [303, 90] on div "[PERSON_NAME] commented on your order" at bounding box center [318, 90] width 93 height 6
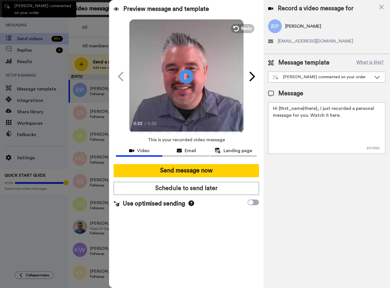
type textarea "Hi {first_name|there}, your order is on the way! I just recorded a message for …"
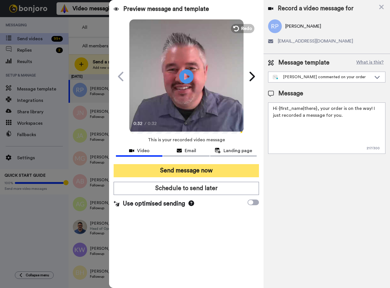
click at [184, 170] on button "Send message now" at bounding box center [186, 170] width 145 height 13
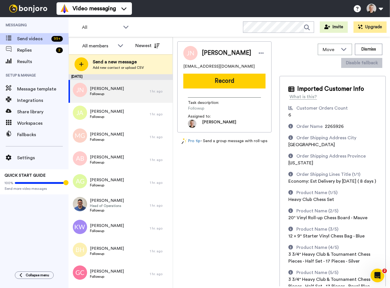
click at [328, 127] on span "2265926" at bounding box center [334, 126] width 19 height 5
copy span "2265926"
click at [216, 176] on div "James Nurse nursejames7@gmail.com Record Task description : Followup Assigned t…" at bounding box center [224, 163] width 94 height 245
click at [223, 84] on button "Record" at bounding box center [224, 81] width 82 height 15
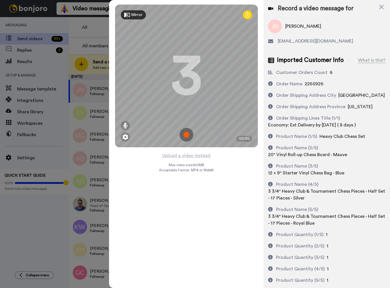
click at [187, 134] on img at bounding box center [187, 135] width 14 height 14
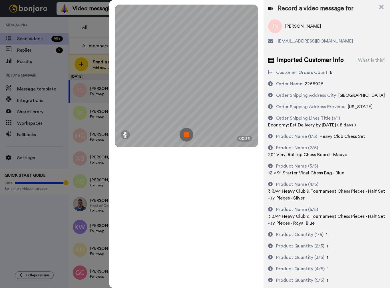
click at [185, 134] on img at bounding box center [187, 135] width 14 height 14
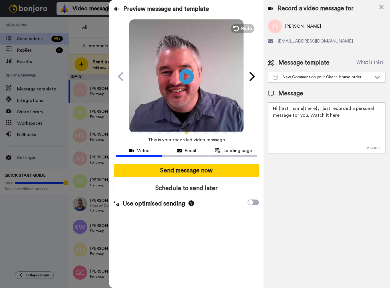
click at [188, 76] on icon "Play/Pause" at bounding box center [186, 76] width 15 height 27
click at [294, 79] on div "New Comment on your Chess House order" at bounding box center [322, 77] width 99 height 6
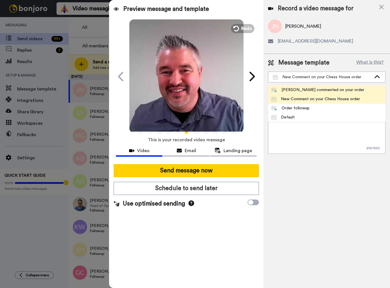
click at [298, 89] on div "Raphael commented on your order" at bounding box center [318, 90] width 93 height 6
type textarea "Hi {first_name|there}, your order is on the way! I just recorded a message for …"
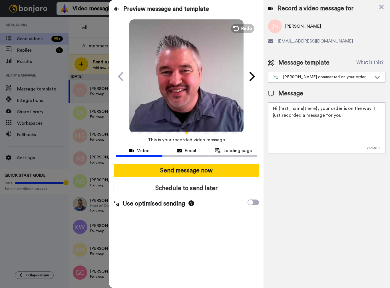
click at [324, 203] on div "Record a video message for James Nurse nursejames7@gmail.com Message template W…" at bounding box center [327, 144] width 127 height 288
click at [185, 149] on span "Email" at bounding box center [190, 150] width 11 height 7
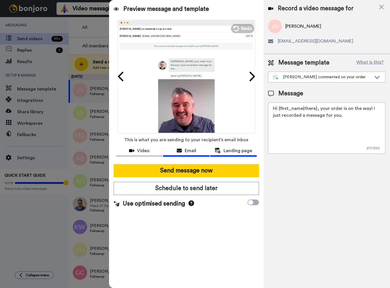
click at [228, 150] on span "Landing page" at bounding box center [238, 150] width 29 height 7
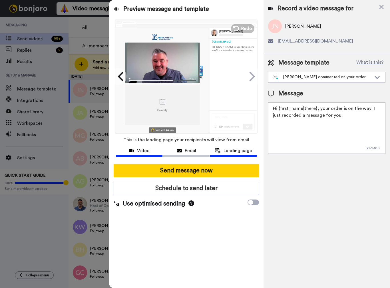
click at [148, 148] on span "Video" at bounding box center [143, 150] width 13 height 7
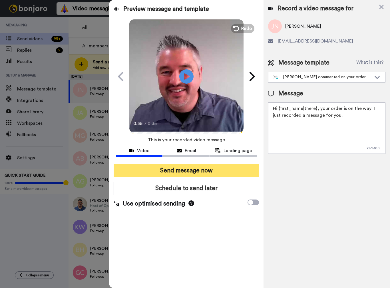
click at [179, 170] on button "Send message now" at bounding box center [186, 170] width 145 height 13
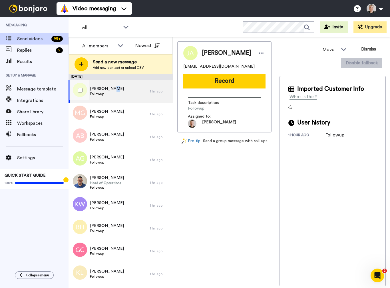
click at [112, 90] on span "[PERSON_NAME]" at bounding box center [107, 89] width 34 height 6
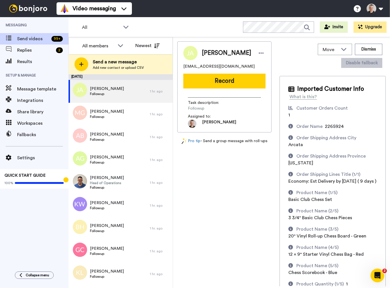
click at [326, 126] on span "2265924" at bounding box center [334, 126] width 19 height 5
copy div "2265924"
click at [222, 81] on button "Record" at bounding box center [224, 81] width 82 height 15
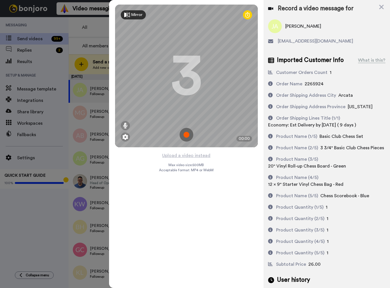
click at [189, 133] on img at bounding box center [187, 135] width 14 height 14
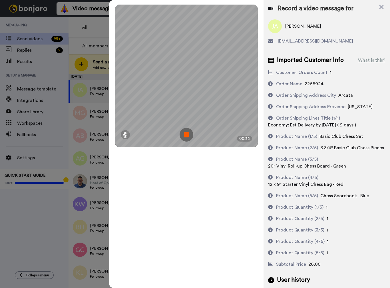
click at [187, 135] on img at bounding box center [187, 135] width 14 height 14
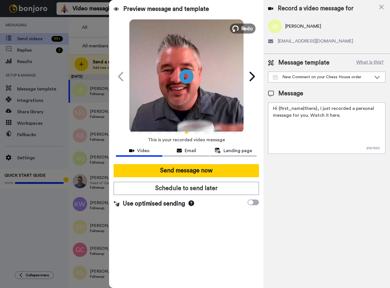
click at [240, 29] on button "Redo" at bounding box center [243, 28] width 26 height 10
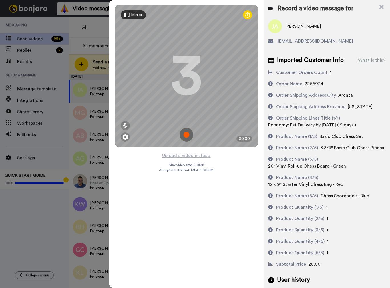
click at [184, 134] on img at bounding box center [187, 135] width 14 height 14
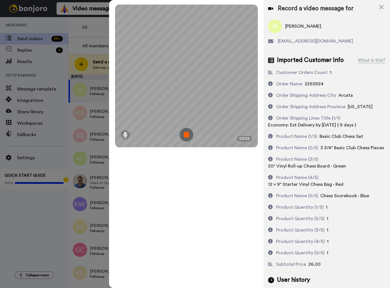
click at [186, 134] on img at bounding box center [187, 135] width 14 height 14
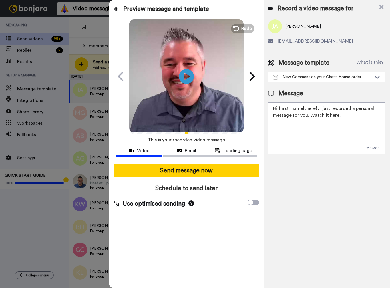
click at [186, 77] on icon "Play/Pause" at bounding box center [186, 76] width 15 height 27
click at [316, 79] on div "New Comment on your Chess House order" at bounding box center [322, 77] width 99 height 6
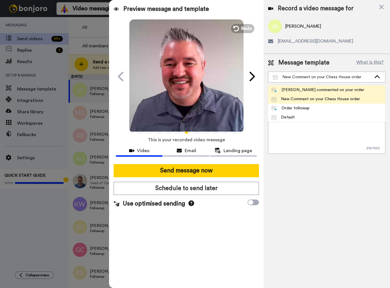
click at [309, 90] on div "[PERSON_NAME] commented on your order" at bounding box center [318, 90] width 93 height 6
type textarea "Hi {first_name|there}, your order is on the way! I just recorded a message for …"
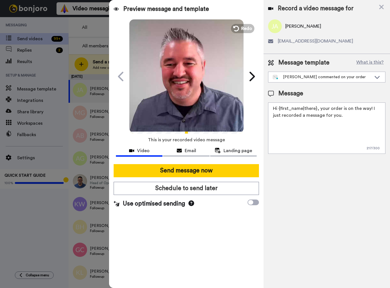
click at [322, 219] on div "Record a video message for [PERSON_NAME] [EMAIL_ADDRESS][DOMAIN_NAME] Message t…" at bounding box center [327, 144] width 127 height 288
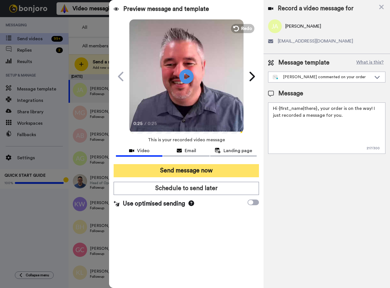
click at [179, 170] on button "Send message now" at bounding box center [186, 170] width 145 height 13
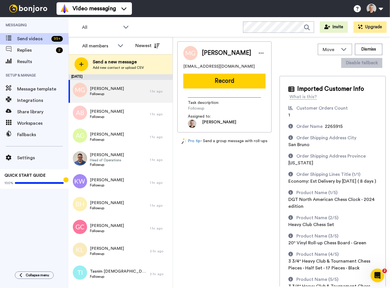
click at [326, 125] on span "2265915" at bounding box center [334, 126] width 18 height 5
copy span "2265915"
click at [214, 81] on button "Record" at bounding box center [224, 81] width 82 height 15
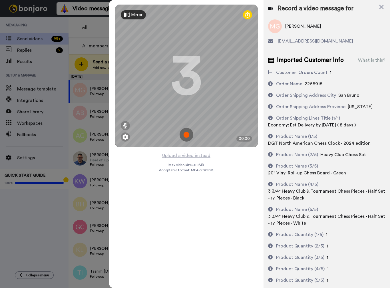
click at [185, 136] on img at bounding box center [187, 135] width 14 height 14
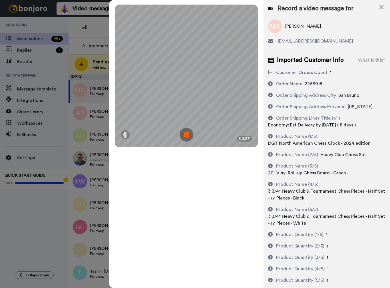
click at [185, 136] on img at bounding box center [187, 135] width 14 height 14
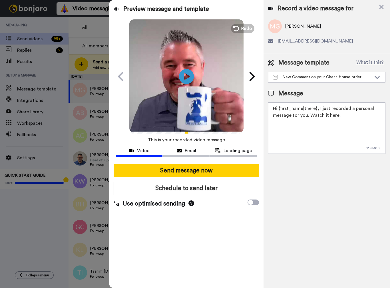
click at [183, 78] on icon at bounding box center [186, 76] width 15 height 15
click at [322, 77] on div "New Comment on your Chess House order" at bounding box center [322, 77] width 99 height 6
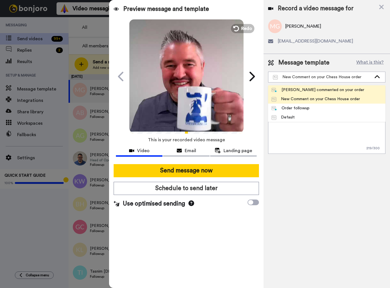
click at [318, 87] on li "[PERSON_NAME] commented on your order" at bounding box center [326, 89] width 117 height 9
type textarea "Hi {first_name|there}, your order is on the way! I just recorded a message for …"
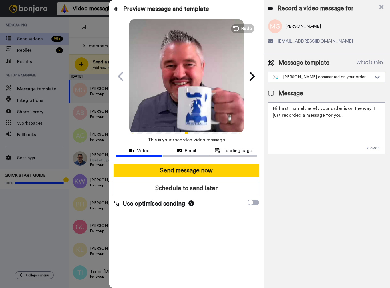
click at [320, 186] on div "Record a video message for [PERSON_NAME] [EMAIL_ADDRESS][DOMAIN_NAME] Message t…" at bounding box center [327, 144] width 127 height 288
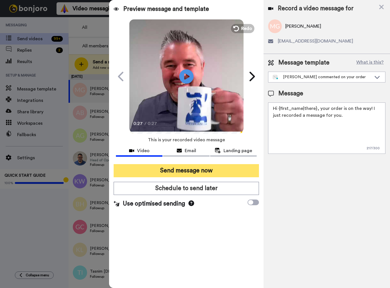
click at [204, 169] on button "Send message now" at bounding box center [186, 170] width 145 height 13
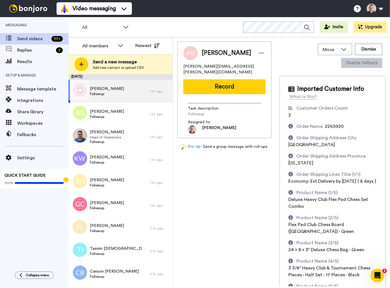
click at [98, 93] on span "Followup" at bounding box center [107, 94] width 34 height 5
click at [326, 127] on span "2265920" at bounding box center [334, 126] width 19 height 5
copy span "2265920"
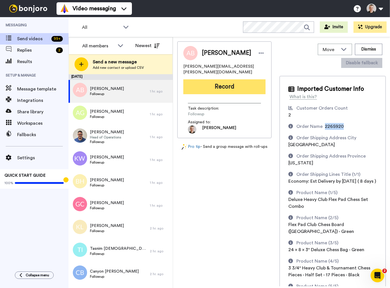
click at [217, 82] on button "Record" at bounding box center [224, 86] width 82 height 15
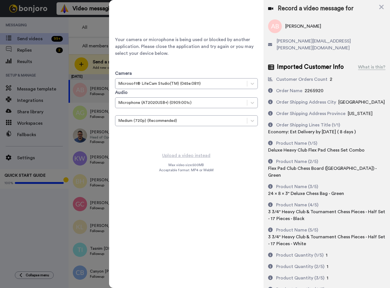
click at [175, 40] on span "Your camera or microphone is being used or blocked by another application. Plea…" at bounding box center [186, 46] width 143 height 21
click at [183, 137] on div "Your camera or microphone is being used or blocked by another application. Plea…" at bounding box center [186, 76] width 143 height 143
click at [221, 31] on div "Your camera or microphone is being used or blocked by another application. Plea…" at bounding box center [186, 76] width 143 height 143
click at [382, 7] on icon at bounding box center [381, 7] width 5 height 5
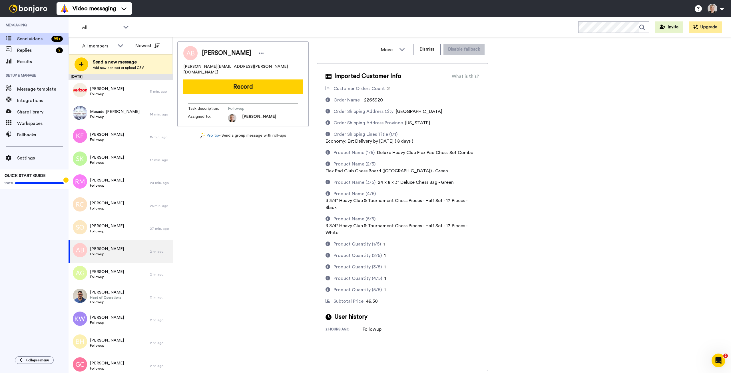
click at [553, 146] on div "Anthony Buschur tony.buschur@gmail.com Record Task description : Followup Assig…" at bounding box center [452, 206] width 550 height 330
click at [553, 204] on div "Anthony Buschur tony.buschur@gmail.com Record Task description : Followup Assig…" at bounding box center [452, 206] width 550 height 330
click at [562, 45] on div "Anthony Buschur tony.buschur@gmail.com Record Task description : Followup Assig…" at bounding box center [452, 206] width 550 height 330
click at [106, 89] on span "Bill Lasley" at bounding box center [107, 89] width 34 height 6
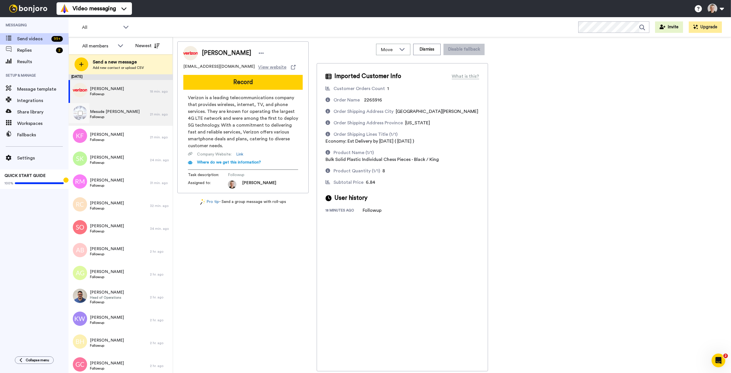
click at [103, 112] on span "Mesude Kongar" at bounding box center [115, 112] width 50 height 6
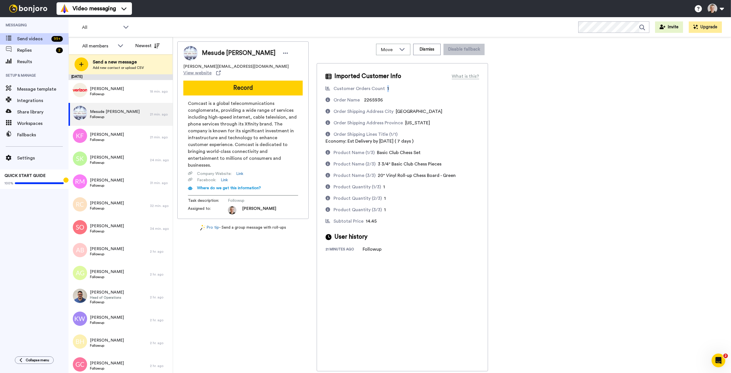
drag, startPoint x: 393, startPoint y: 88, endPoint x: 384, endPoint y: 89, distance: 9.4
click at [383, 89] on div "Customer Orders Count 1" at bounding box center [403, 88] width 154 height 7
click at [399, 168] on div "Customer Orders Count 1 Order Name 2265936 Order Shipping Address City Carlisle…" at bounding box center [403, 154] width 154 height 139
click at [240, 81] on button "Record" at bounding box center [242, 88] width 119 height 15
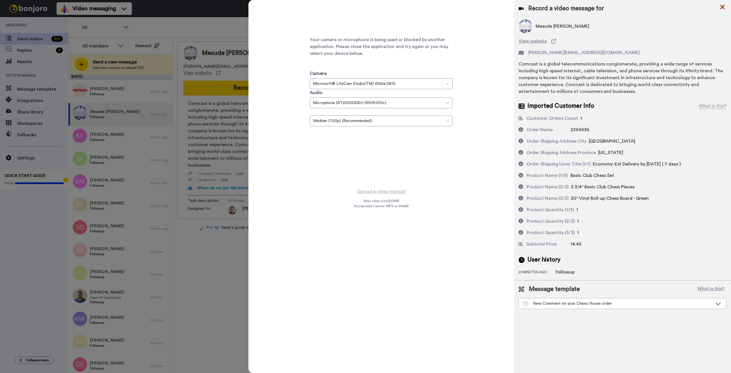
click at [723, 8] on icon at bounding box center [723, 6] width 6 height 7
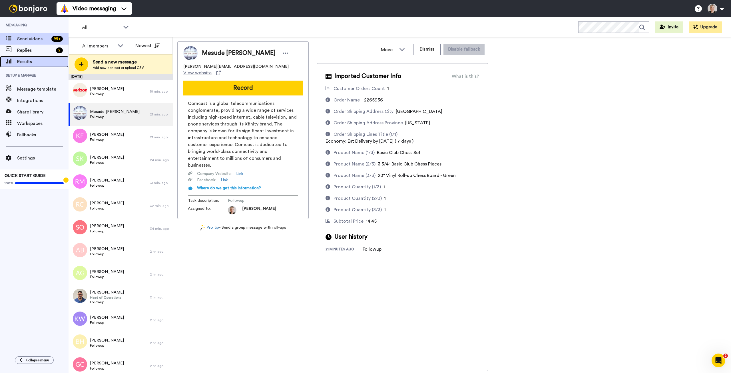
click at [26, 60] on span "Results" at bounding box center [42, 61] width 51 height 7
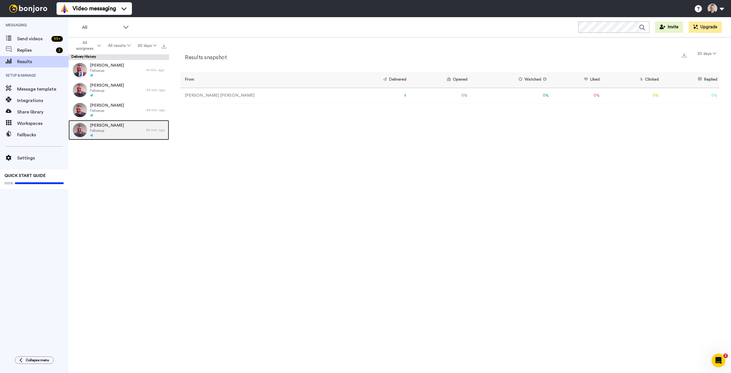
click at [110, 132] on span "Followup" at bounding box center [107, 130] width 34 height 5
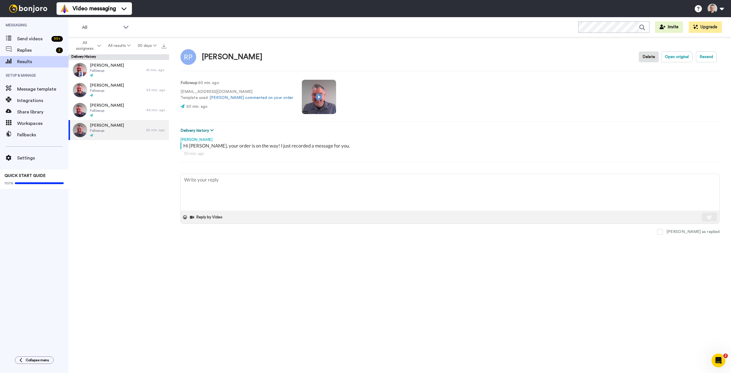
click at [213, 129] on button "Delivery history" at bounding box center [198, 130] width 35 height 6
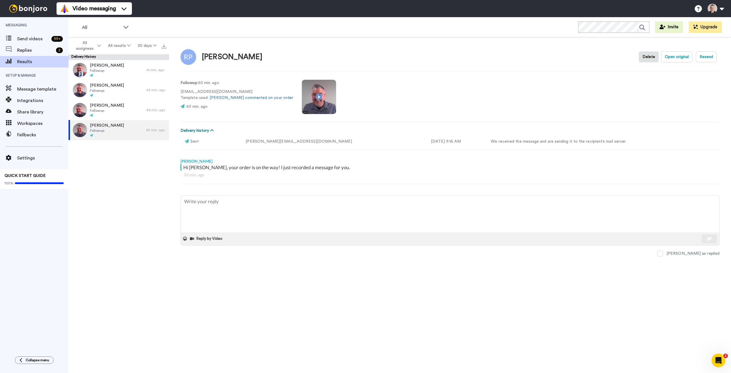
click at [212, 129] on icon at bounding box center [211, 130] width 3 height 4
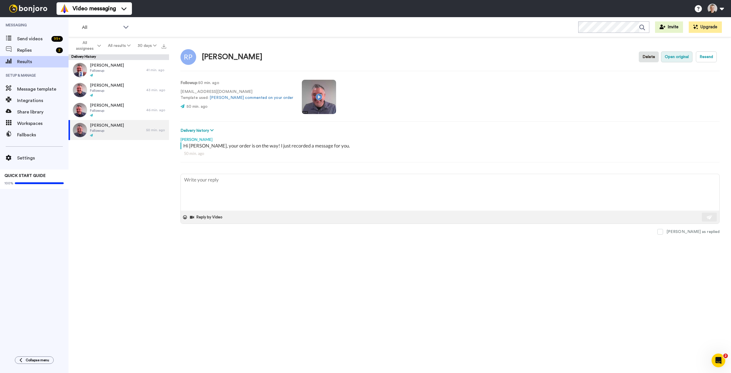
click at [680, 58] on button "Open original" at bounding box center [676, 56] width 31 height 11
type textarea "x"
click at [26, 61] on span "Results" at bounding box center [42, 61] width 51 height 7
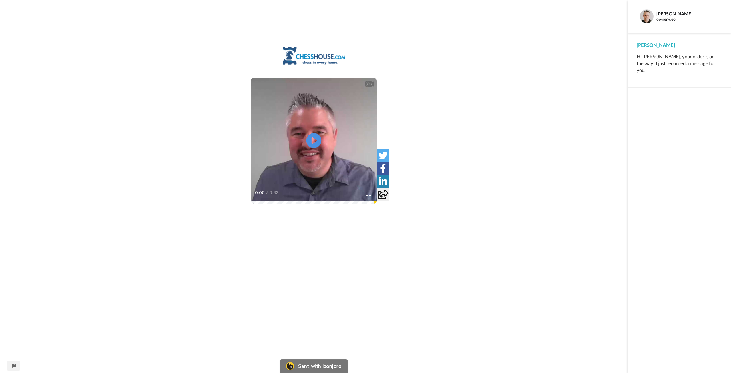
click at [314, 141] on icon "Play/Pause" at bounding box center [313, 140] width 15 height 27
click at [305, 159] on video at bounding box center [314, 141] width 126 height 126
